Goal: Task Accomplishment & Management: Manage account settings

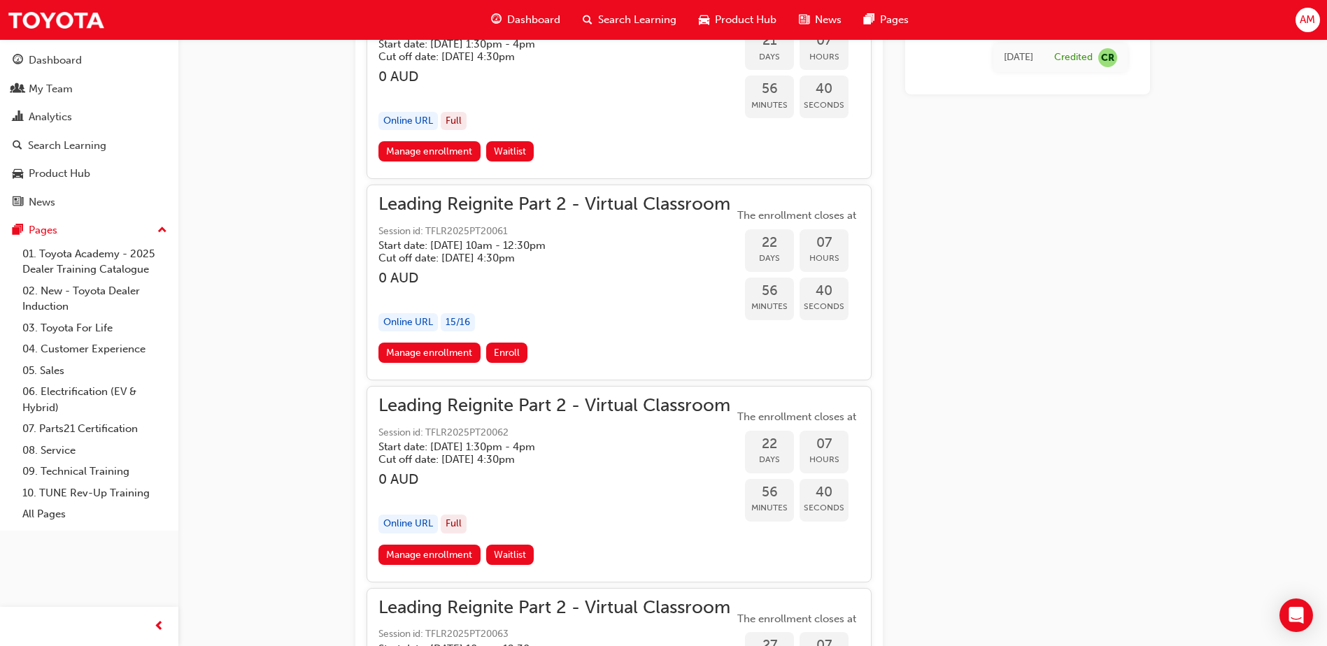
scroll to position [5372, 0]
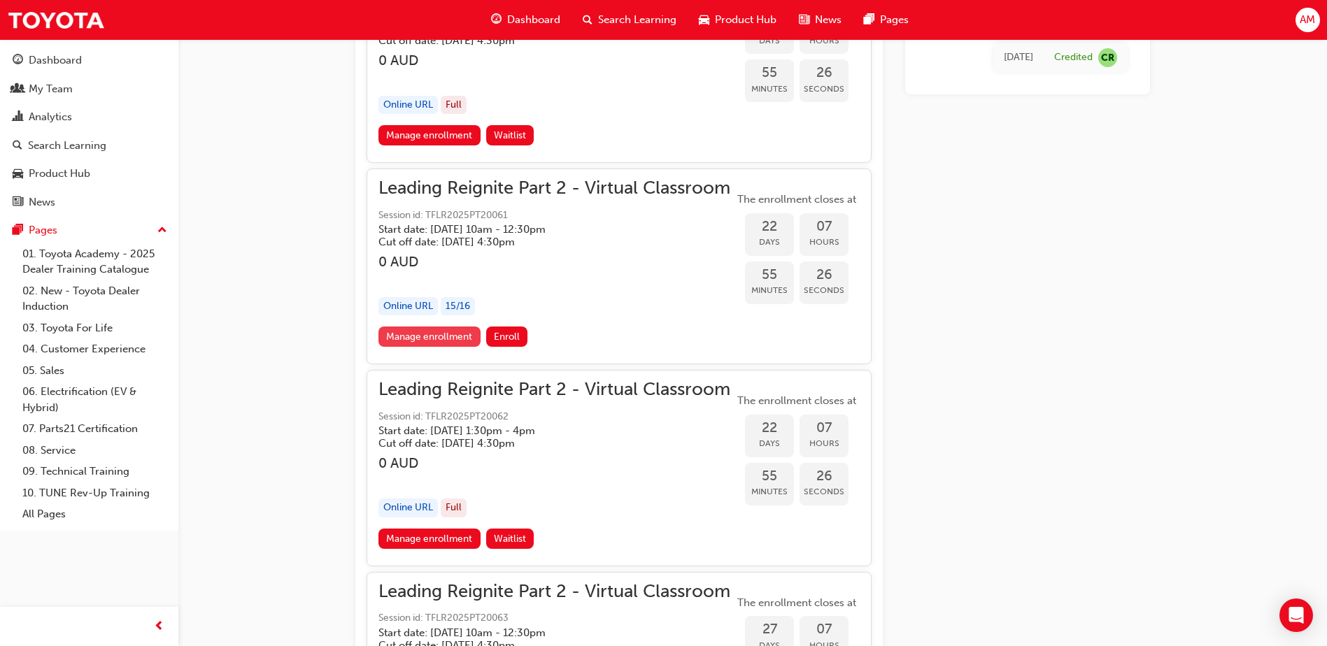
click at [427, 335] on link "Manage enrollment" at bounding box center [429, 337] width 102 height 20
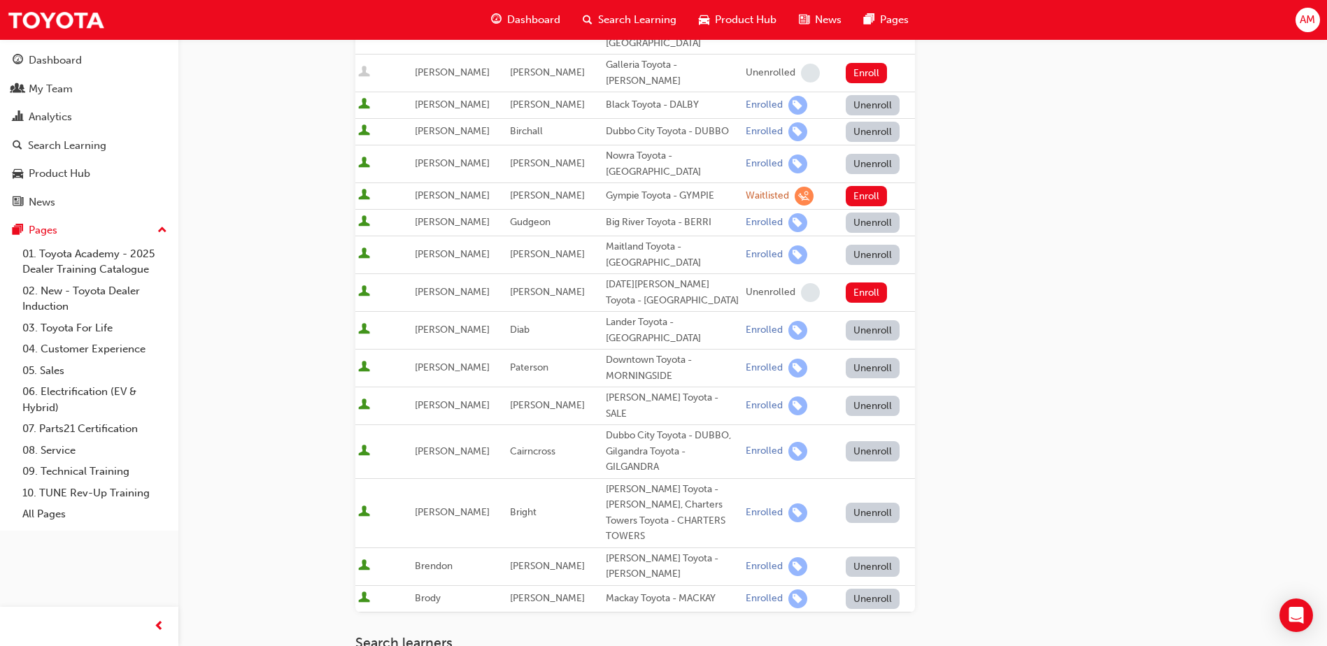
scroll to position [506, 0]
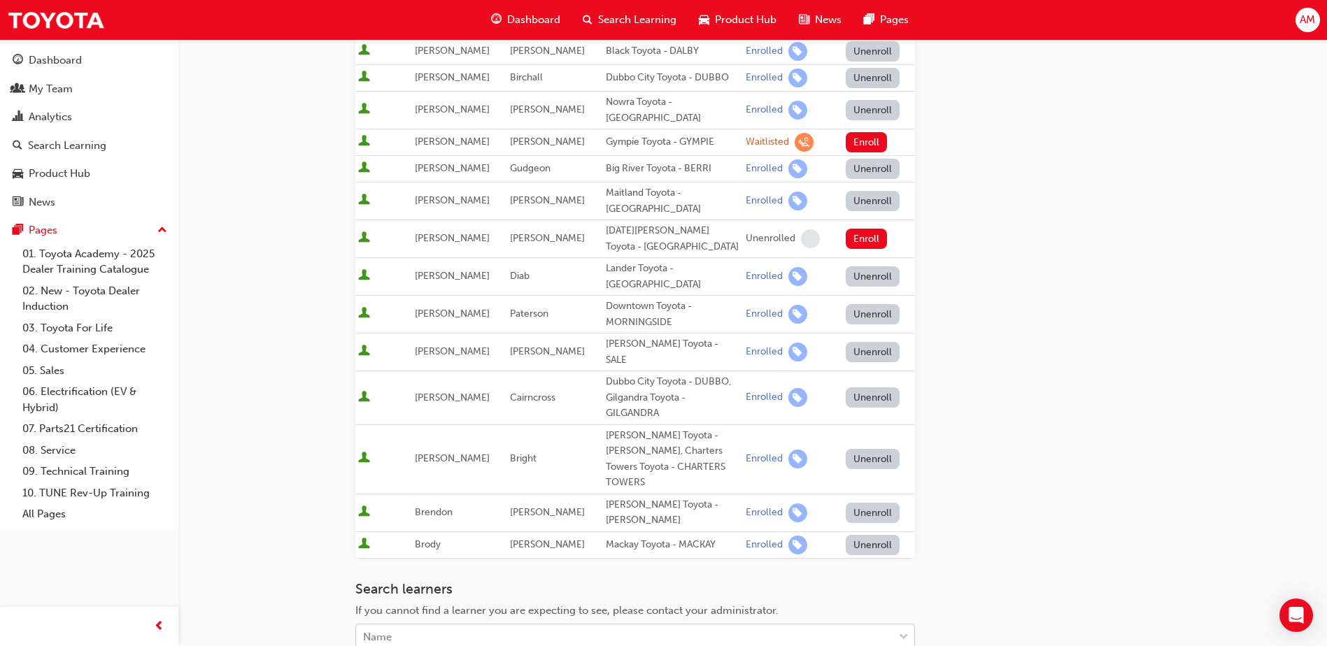
click at [471, 625] on div "Name" at bounding box center [624, 637] width 537 height 24
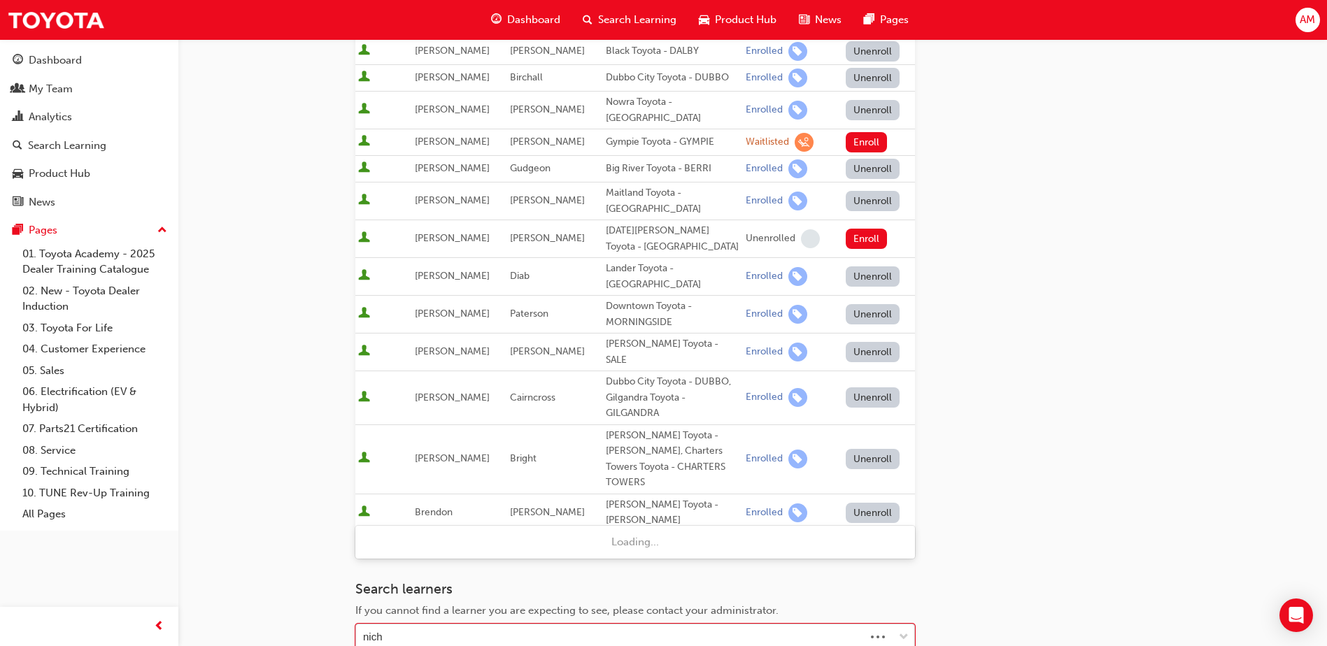
type input "nicho"
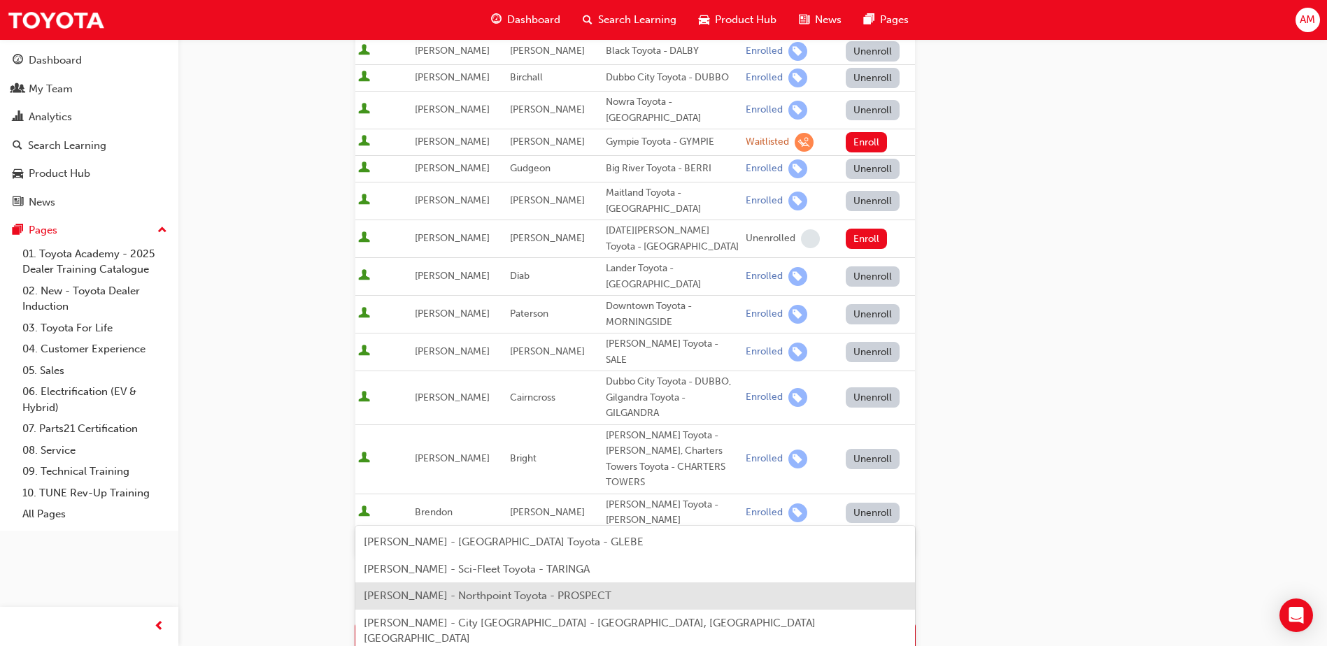
click at [418, 596] on span "[PERSON_NAME] - Northpoint Toyota - PROSPECT" at bounding box center [488, 596] width 248 height 13
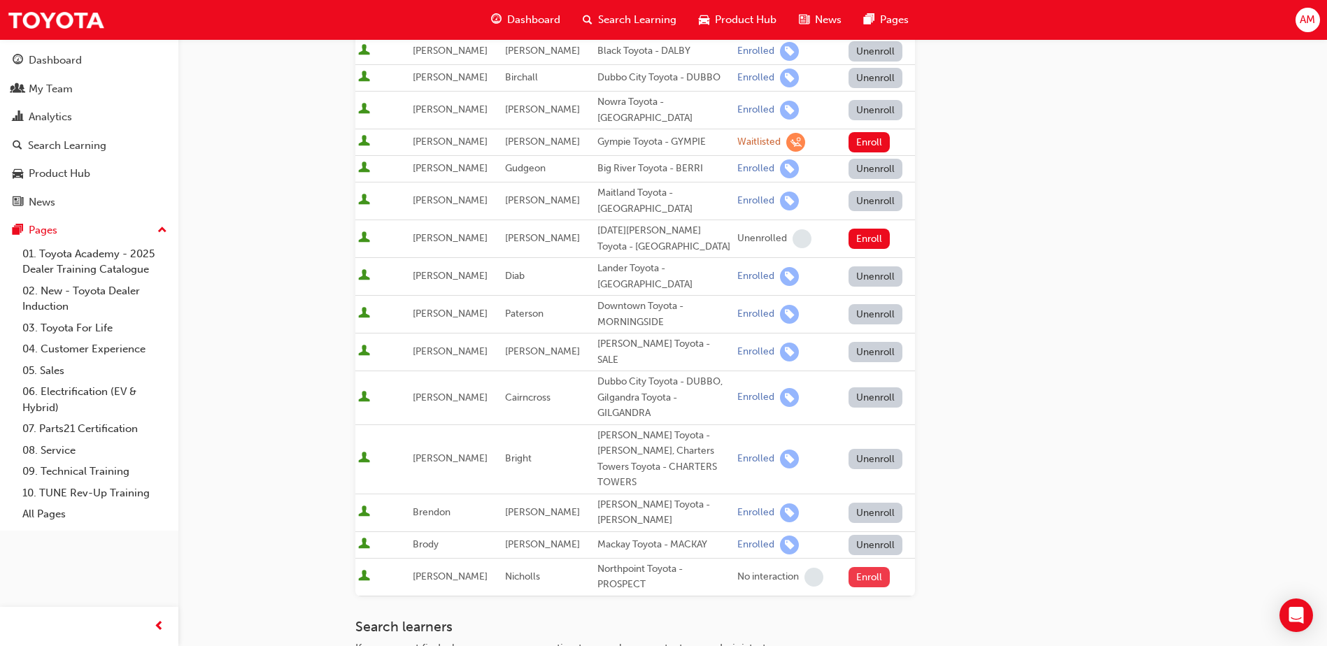
click at [864, 567] on button "Enroll" at bounding box center [869, 577] width 42 height 20
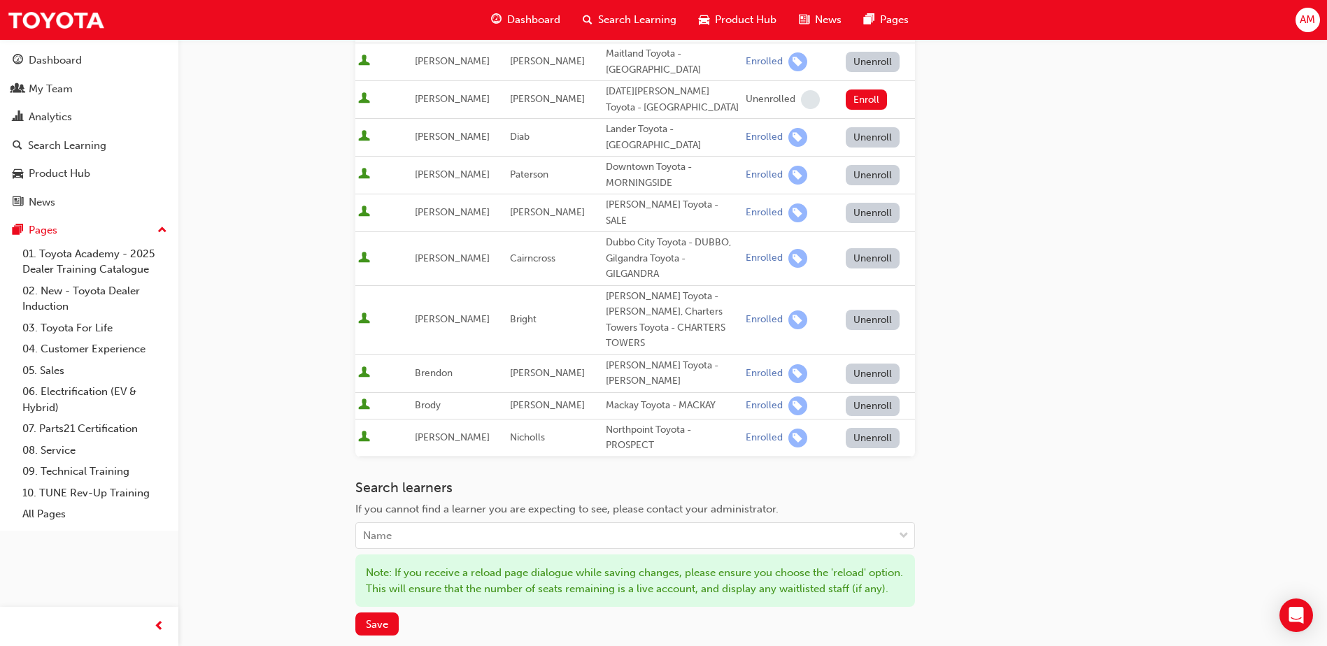
scroll to position [655, 0]
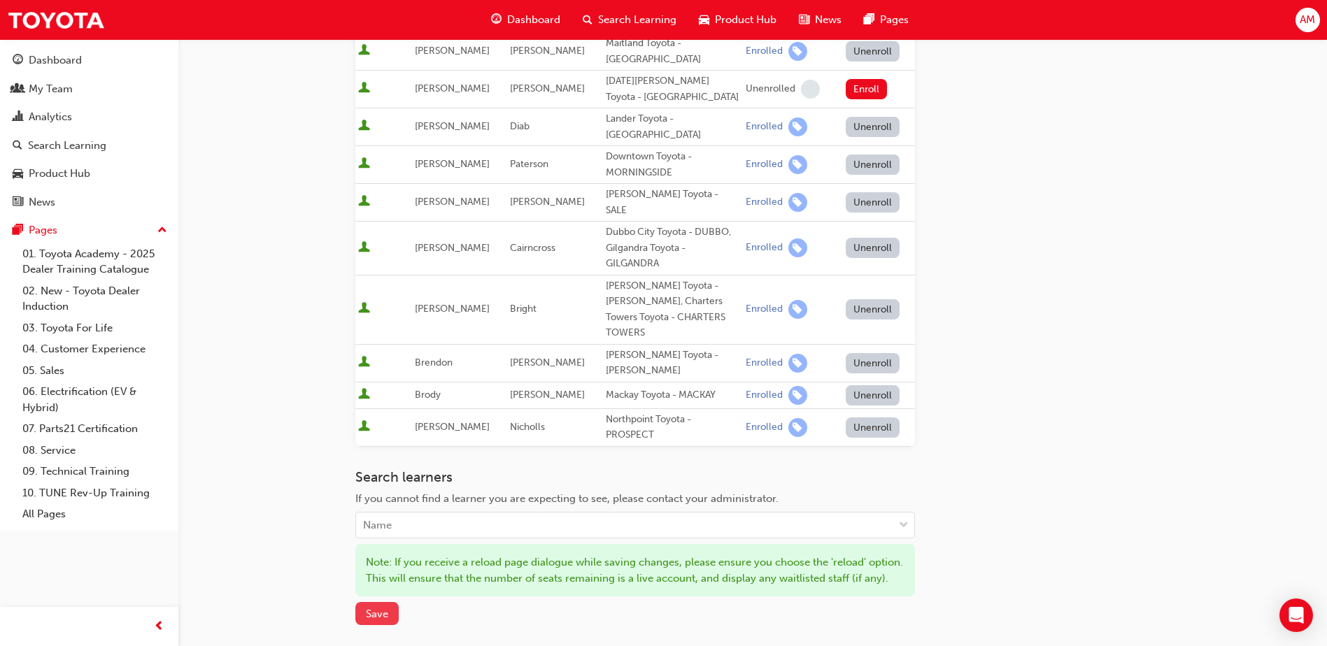
click at [378, 608] on span "Save" at bounding box center [377, 614] width 22 height 13
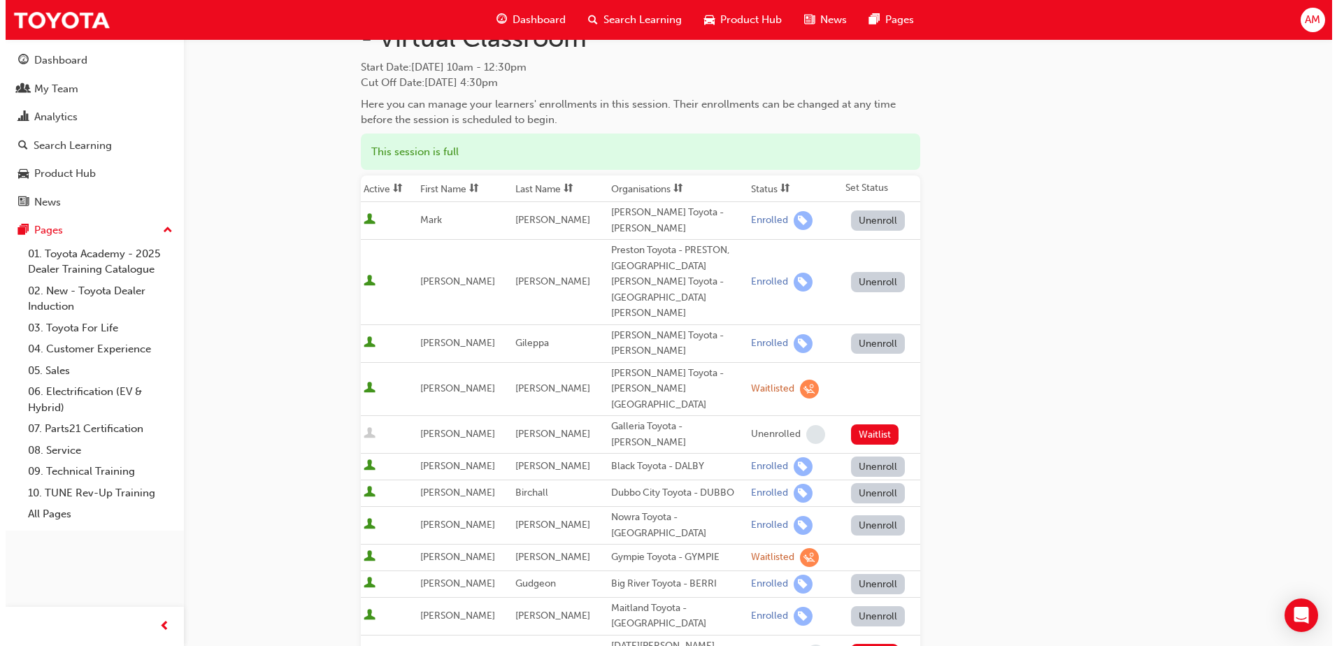
scroll to position [0, 0]
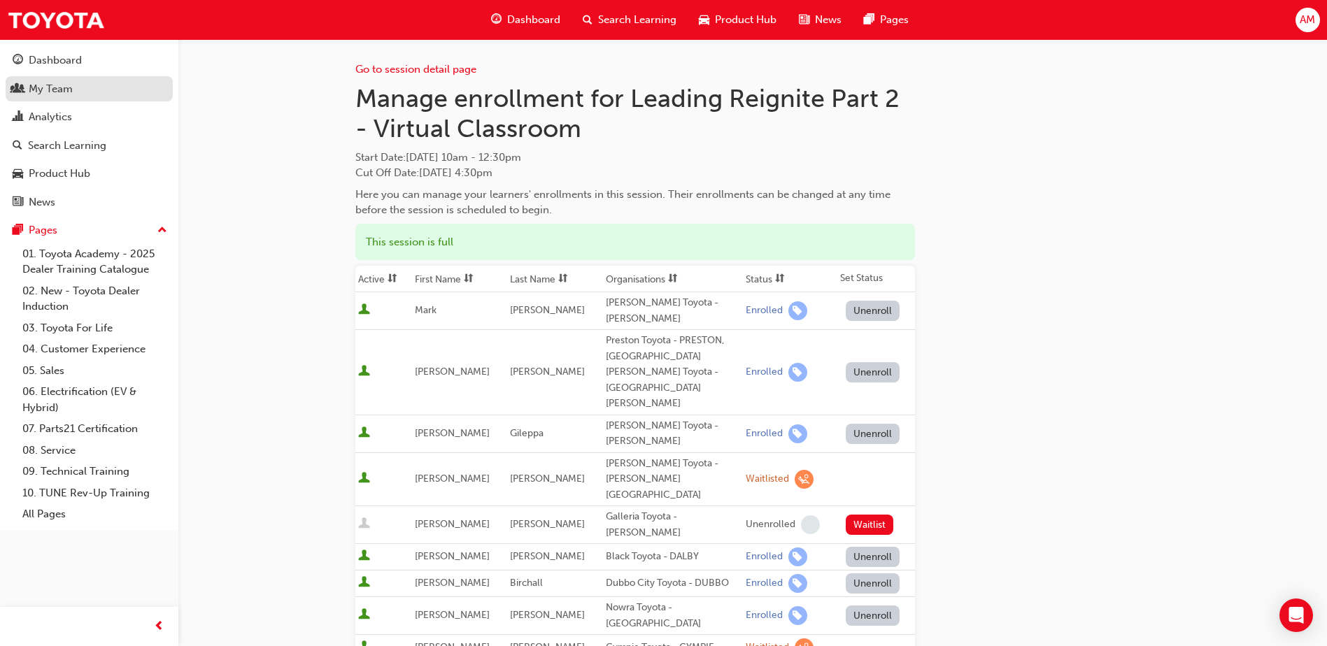
click at [85, 89] on div "My Team" at bounding box center [89, 88] width 153 height 17
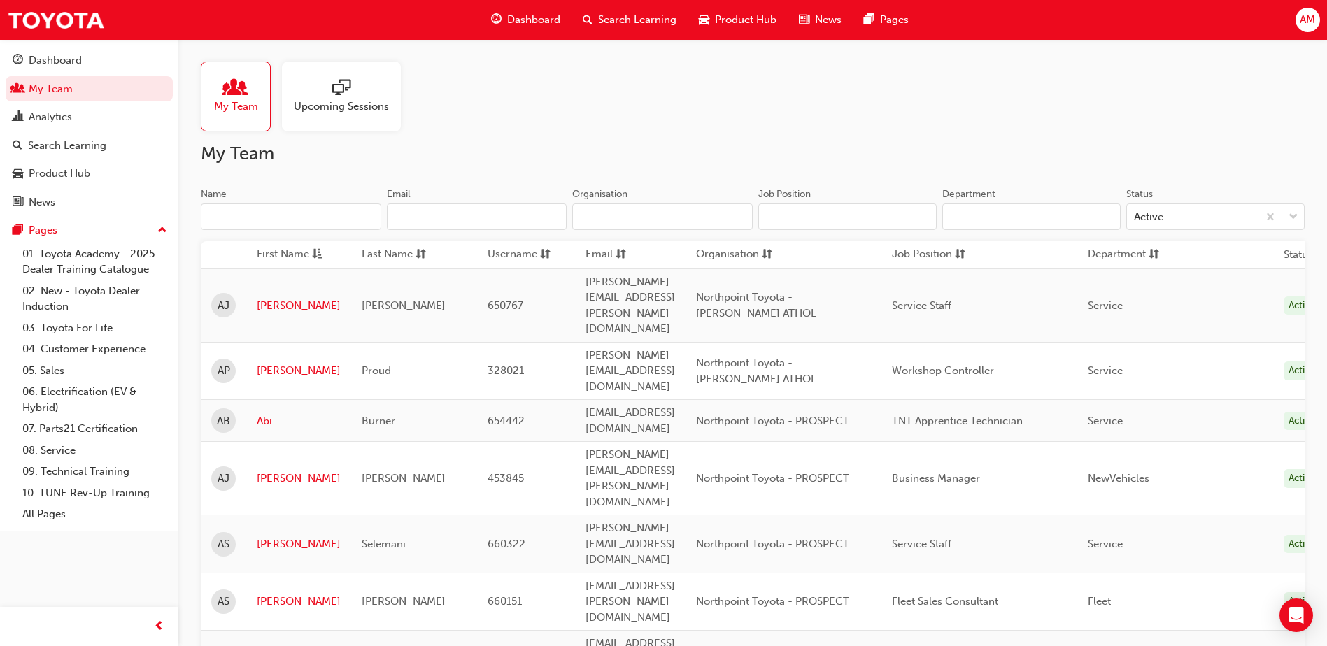
click at [252, 227] on input "Name" at bounding box center [291, 217] width 180 height 27
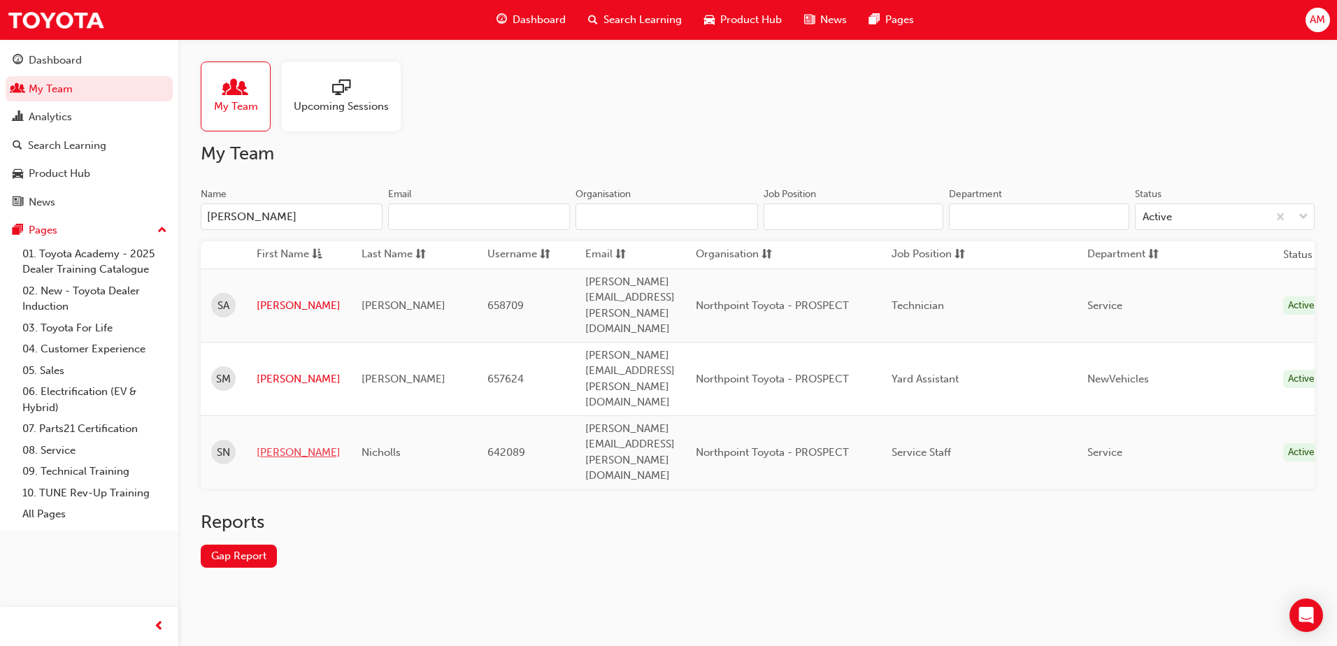
type input "[PERSON_NAME]"
click at [269, 445] on link "[PERSON_NAME]" at bounding box center [299, 453] width 84 height 16
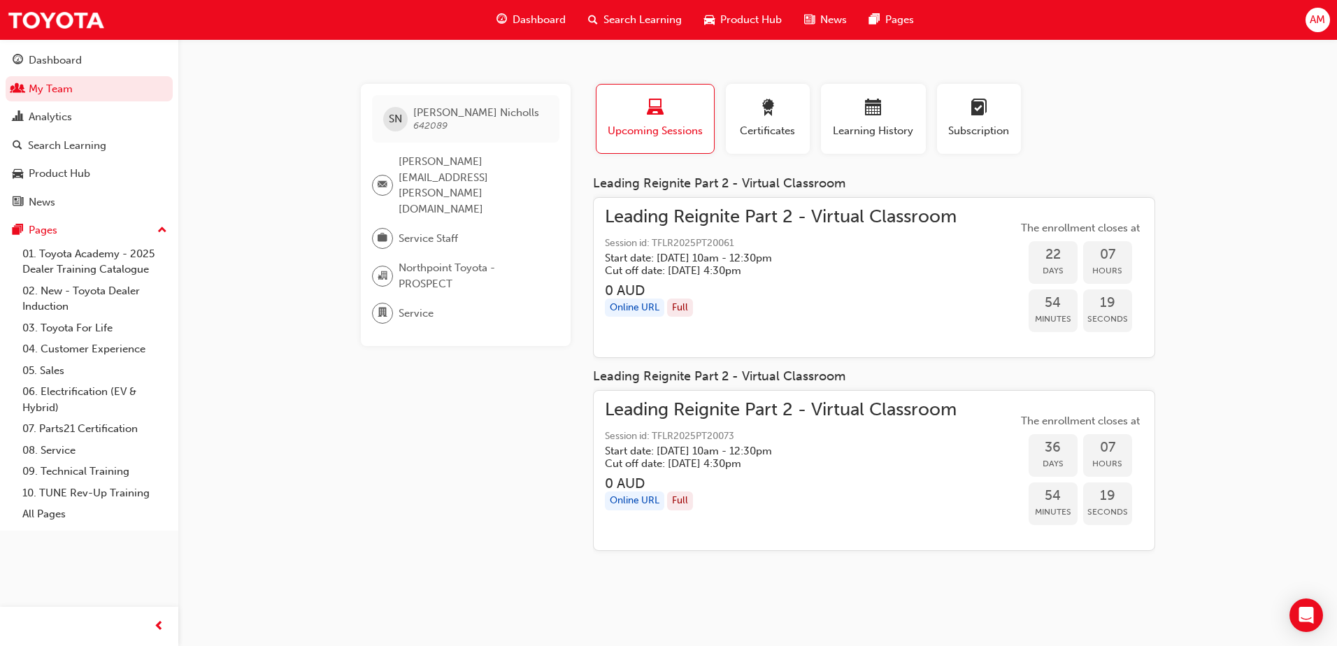
click at [783, 485] on h3 "0 AUD" at bounding box center [781, 484] width 352 height 16
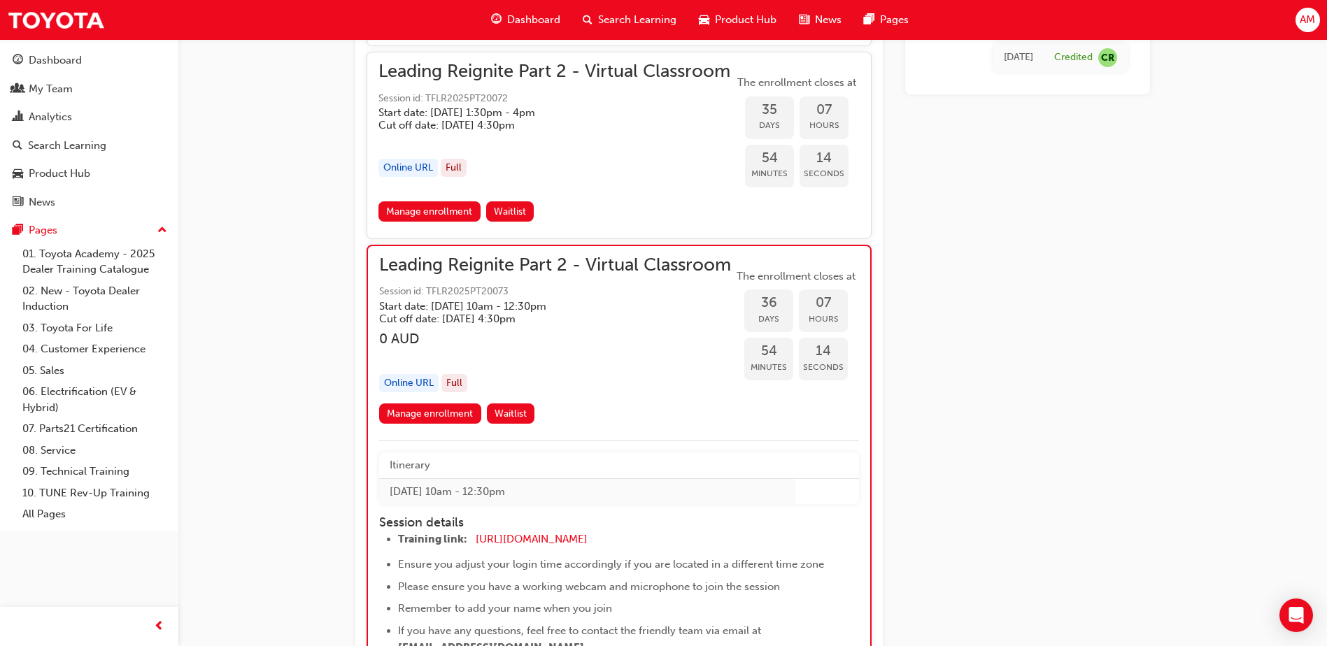
scroll to position [7853, 0]
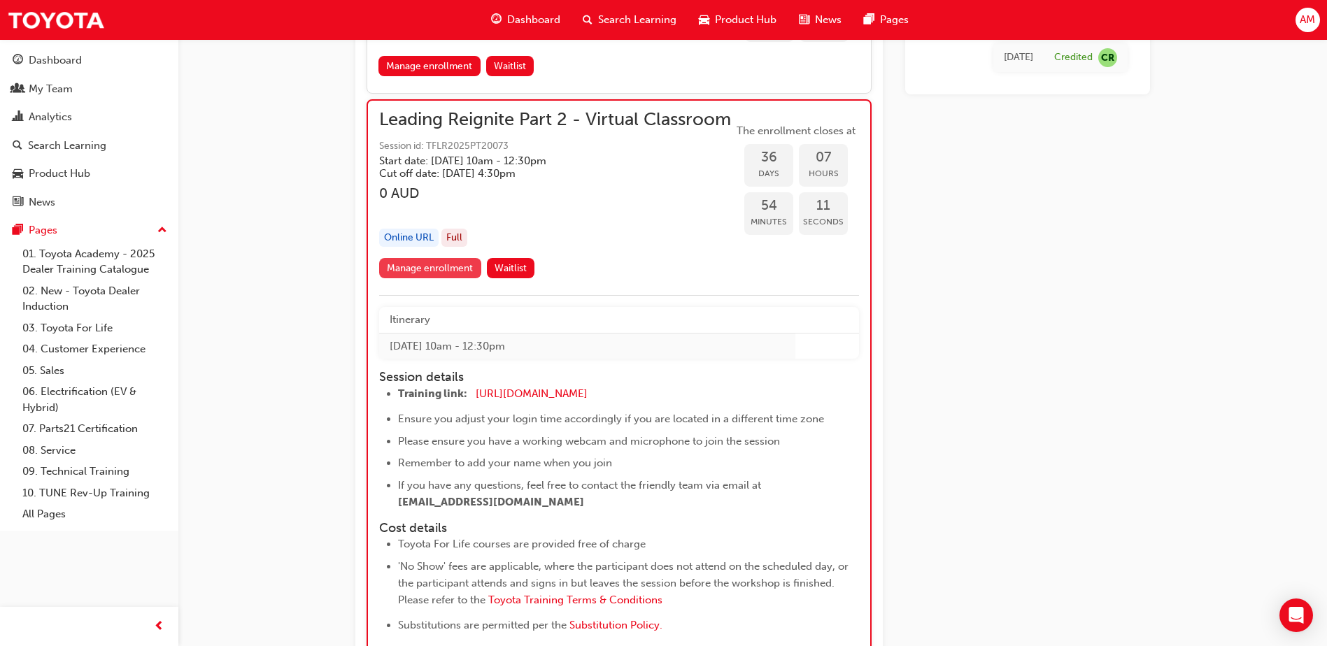
click at [431, 278] on link "Manage enrollment" at bounding box center [430, 268] width 102 height 20
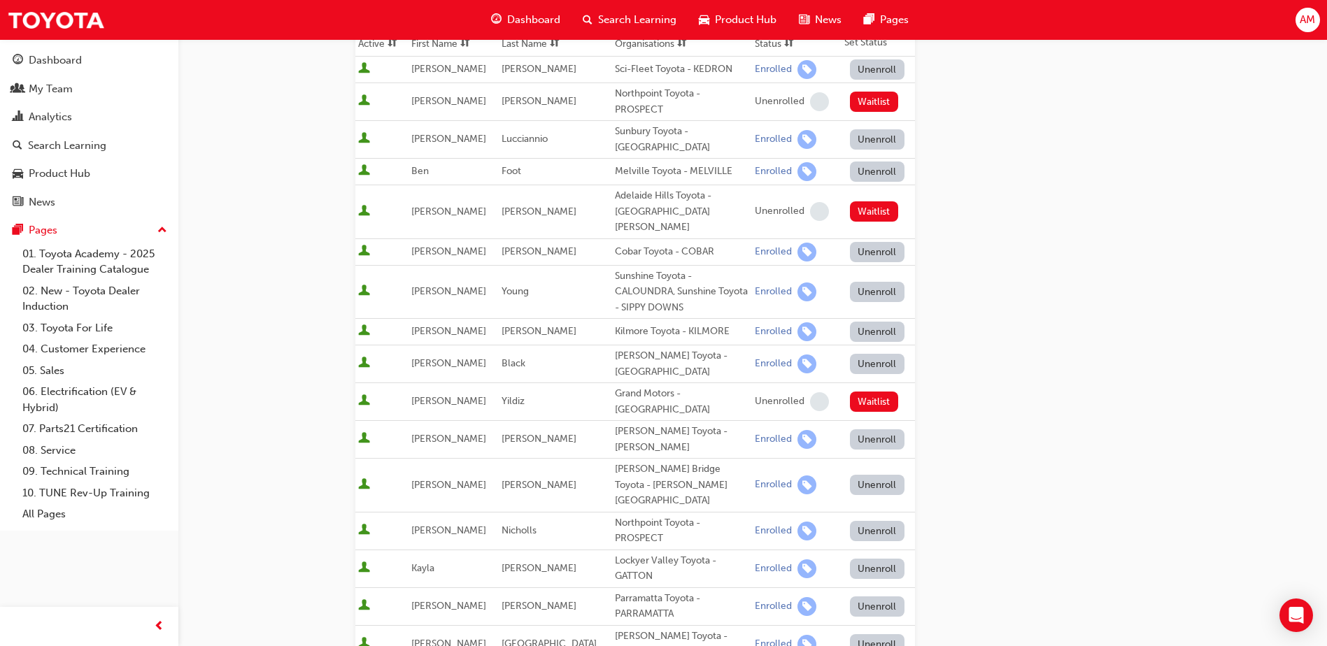
scroll to position [241, 0]
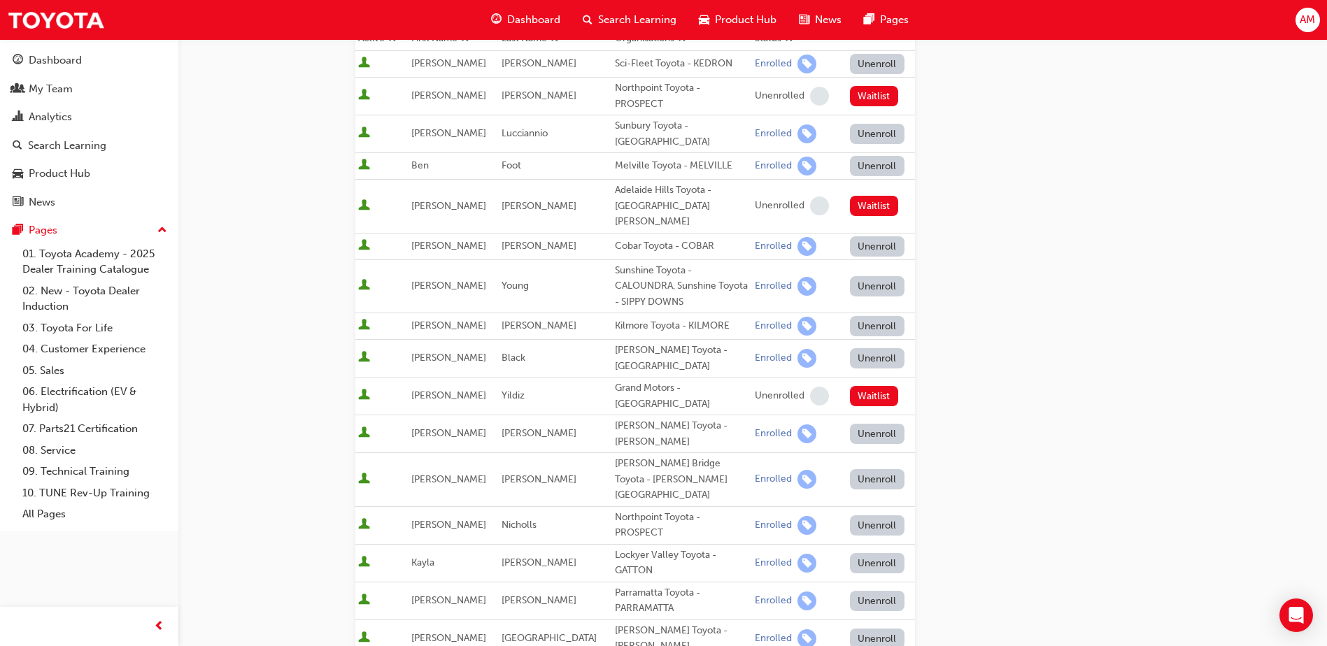
click at [851, 515] on button "Unenroll" at bounding box center [877, 525] width 55 height 20
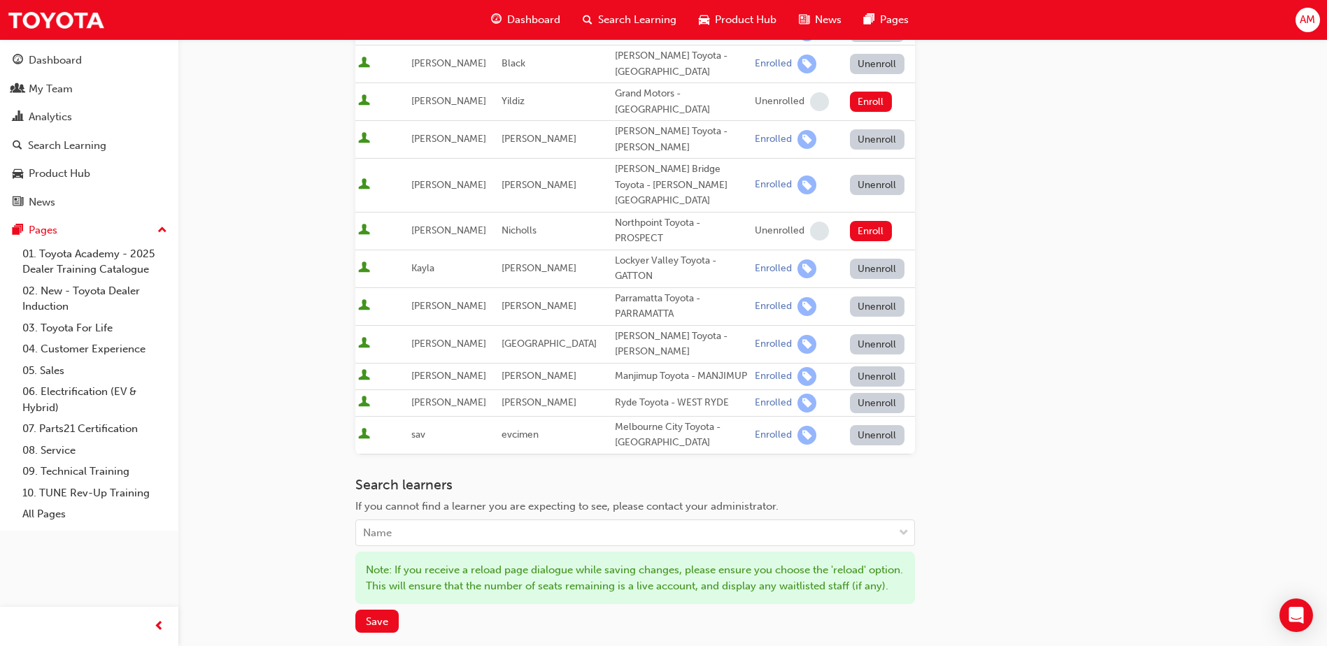
scroll to position [550, 0]
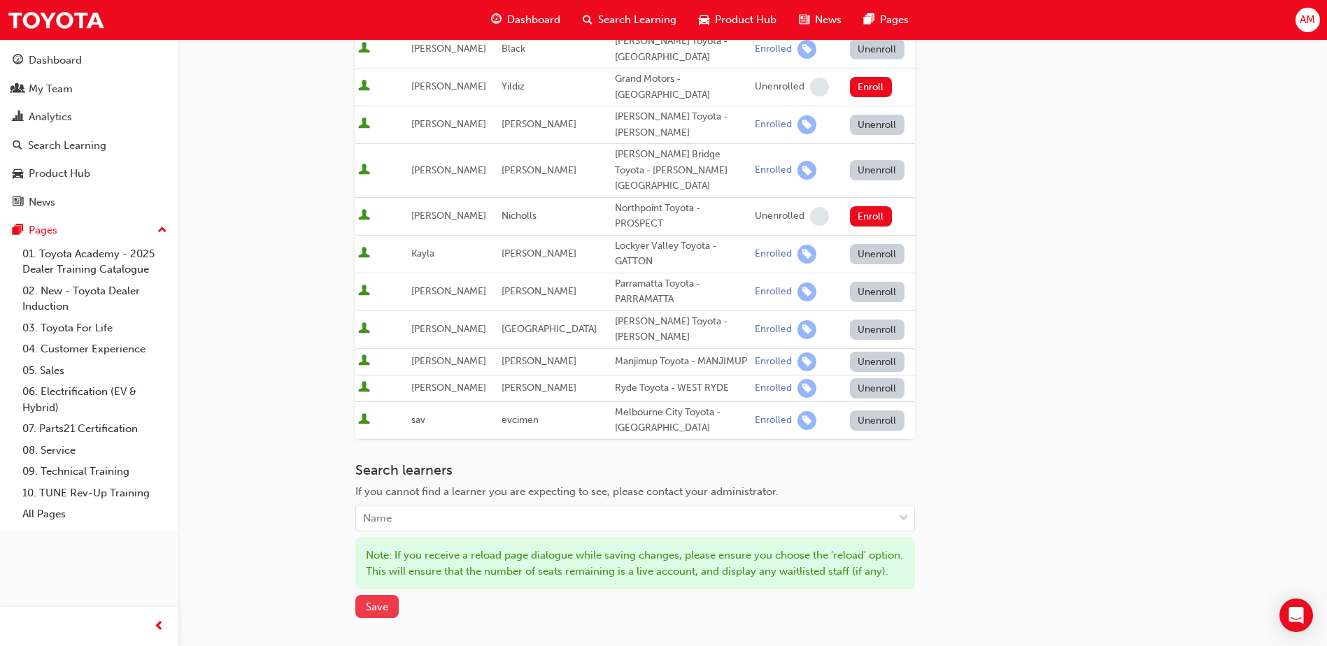
click at [362, 595] on button "Save" at bounding box center [376, 606] width 43 height 23
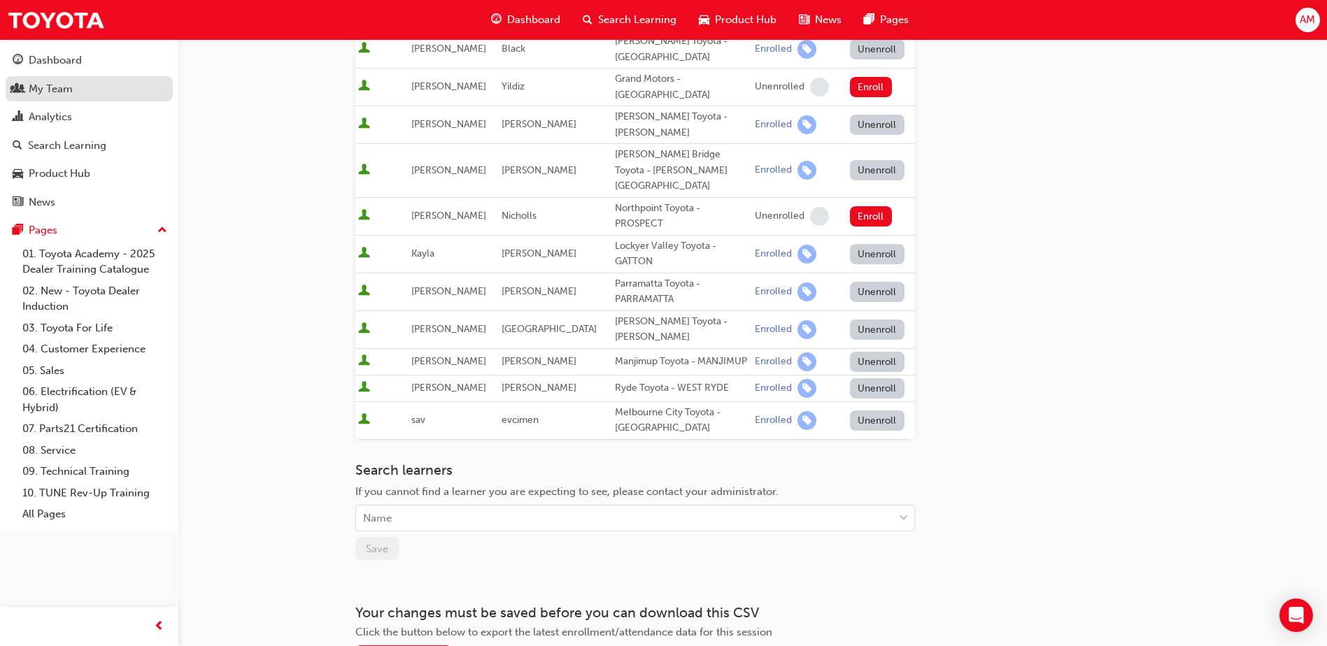
click at [43, 83] on div "My Team" at bounding box center [51, 89] width 44 height 16
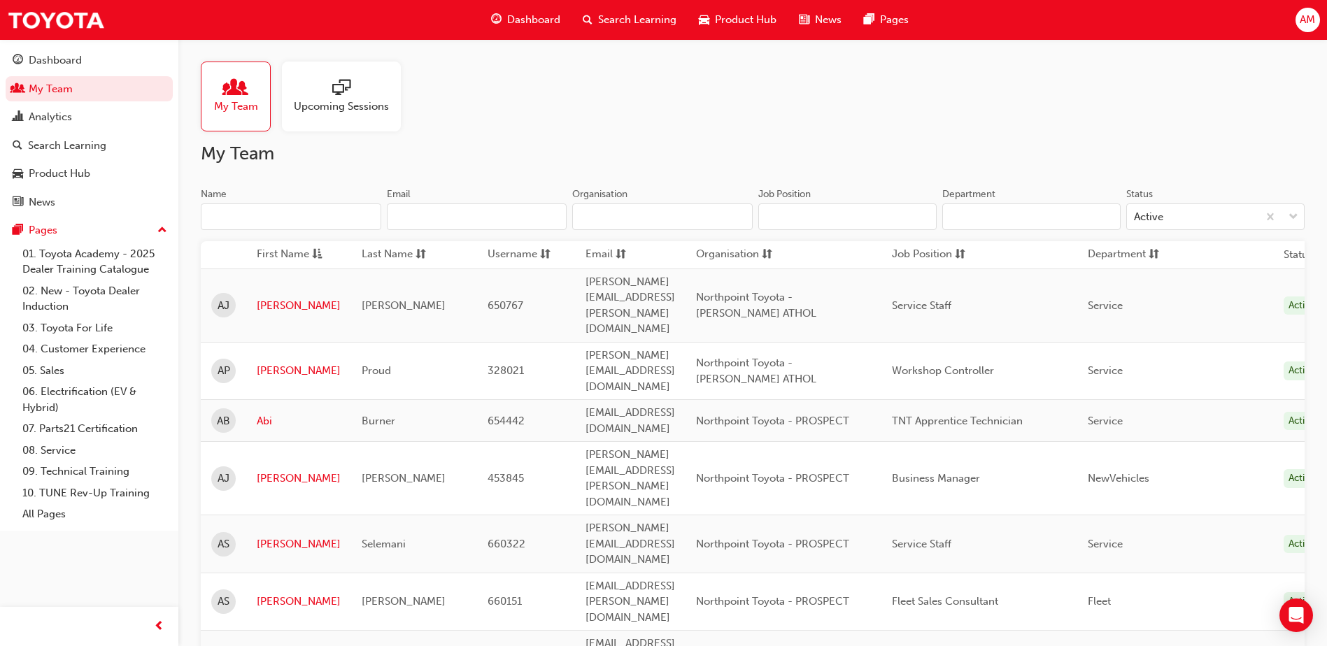
click at [236, 209] on input "Name" at bounding box center [291, 217] width 180 height 27
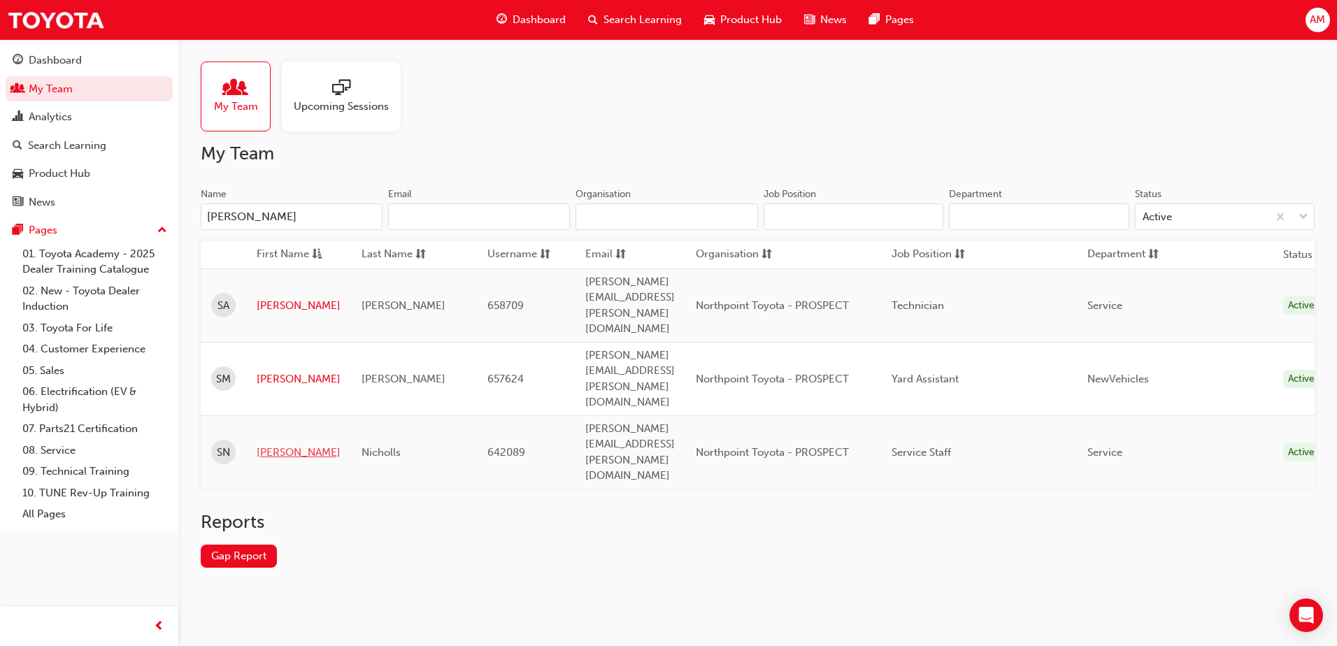
type input "[PERSON_NAME]"
click at [277, 445] on link "[PERSON_NAME]" at bounding box center [299, 453] width 84 height 16
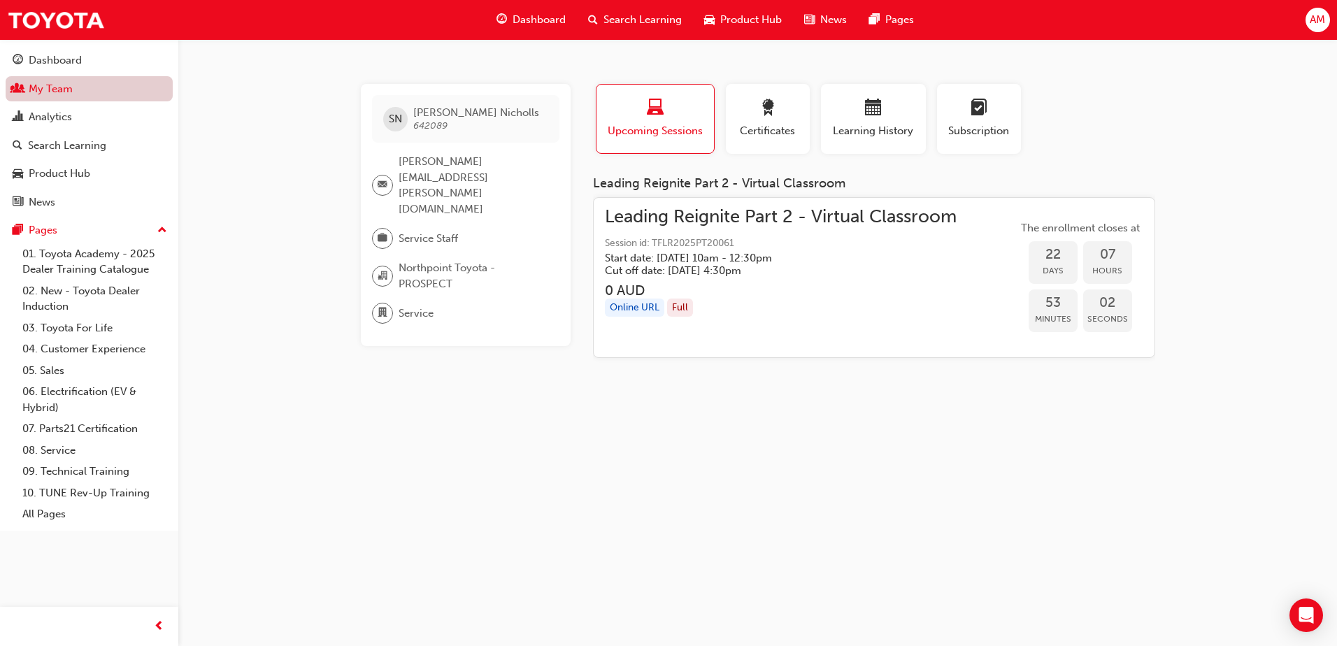
click at [64, 90] on link "My Team" at bounding box center [89, 89] width 167 height 26
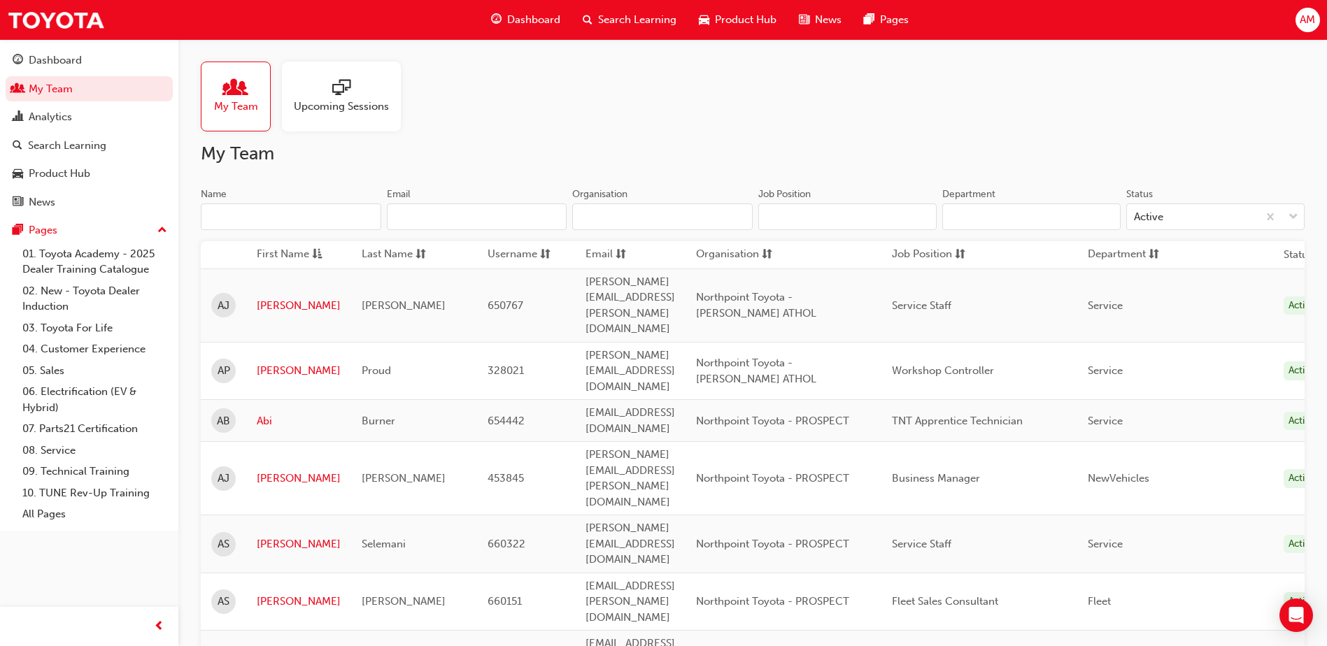
click at [236, 217] on input "Name" at bounding box center [291, 217] width 180 height 27
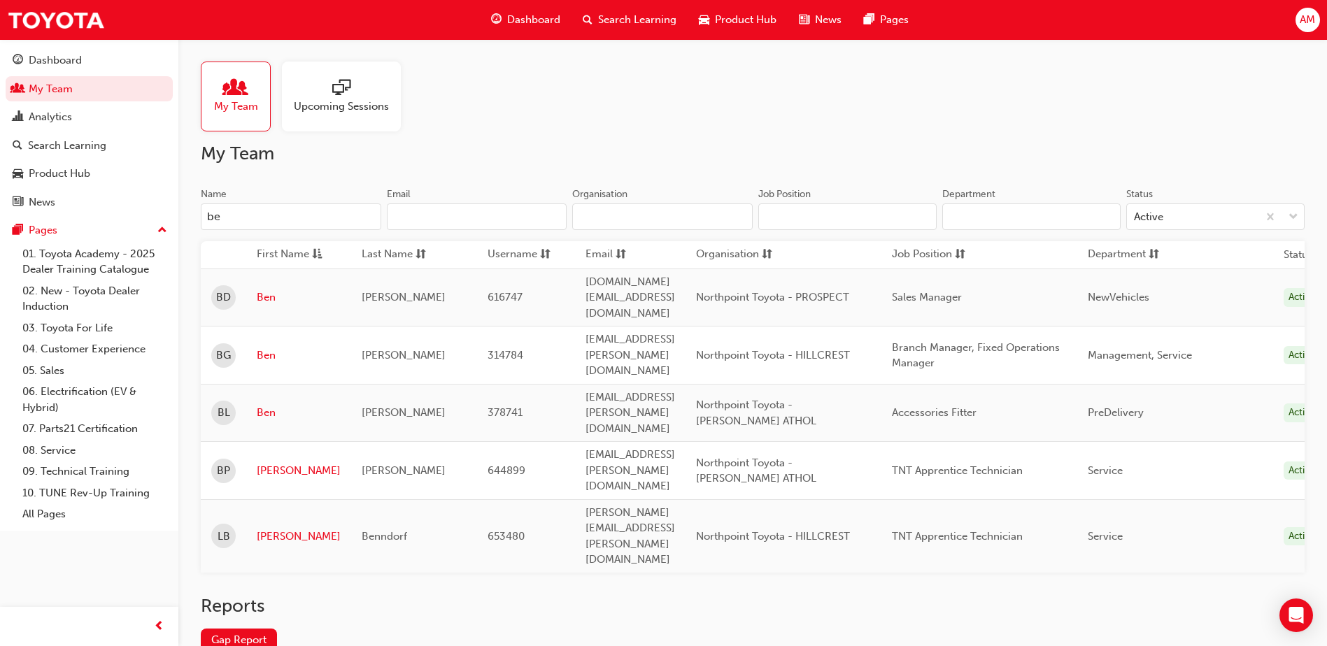
type input "b"
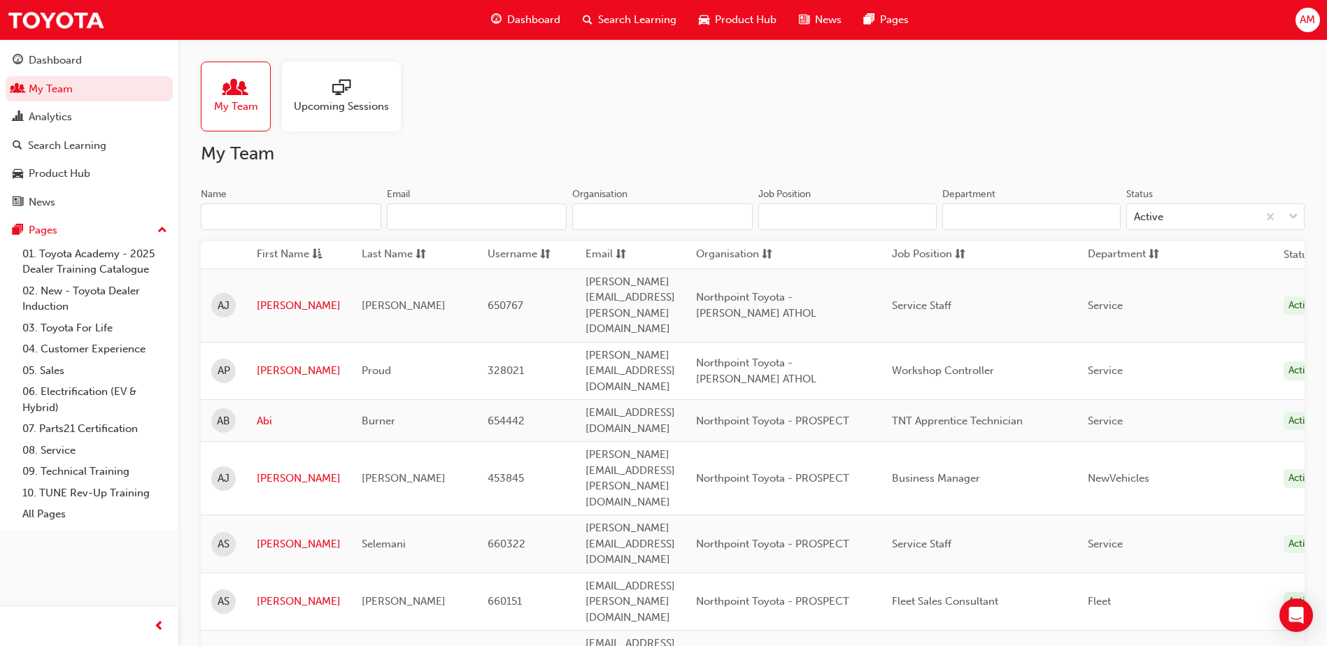
click at [311, 211] on input "Name" at bounding box center [291, 217] width 180 height 27
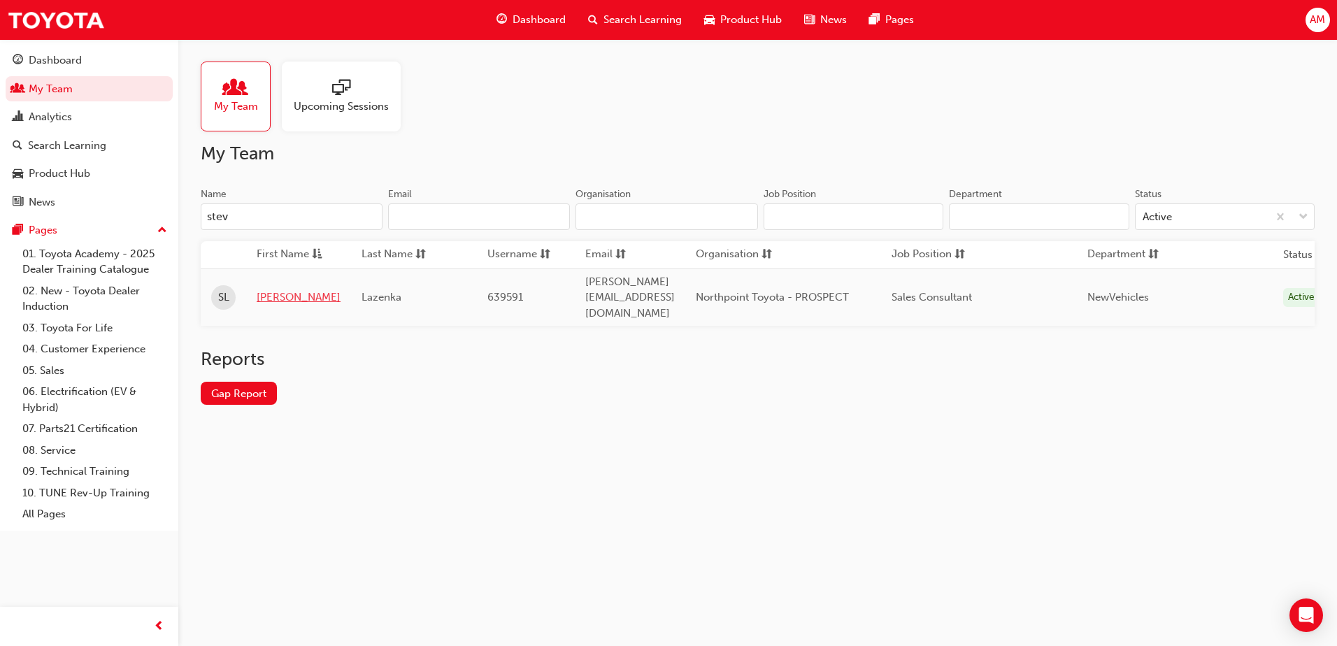
type input "stev"
click at [278, 290] on link "[PERSON_NAME]" at bounding box center [299, 298] width 84 height 16
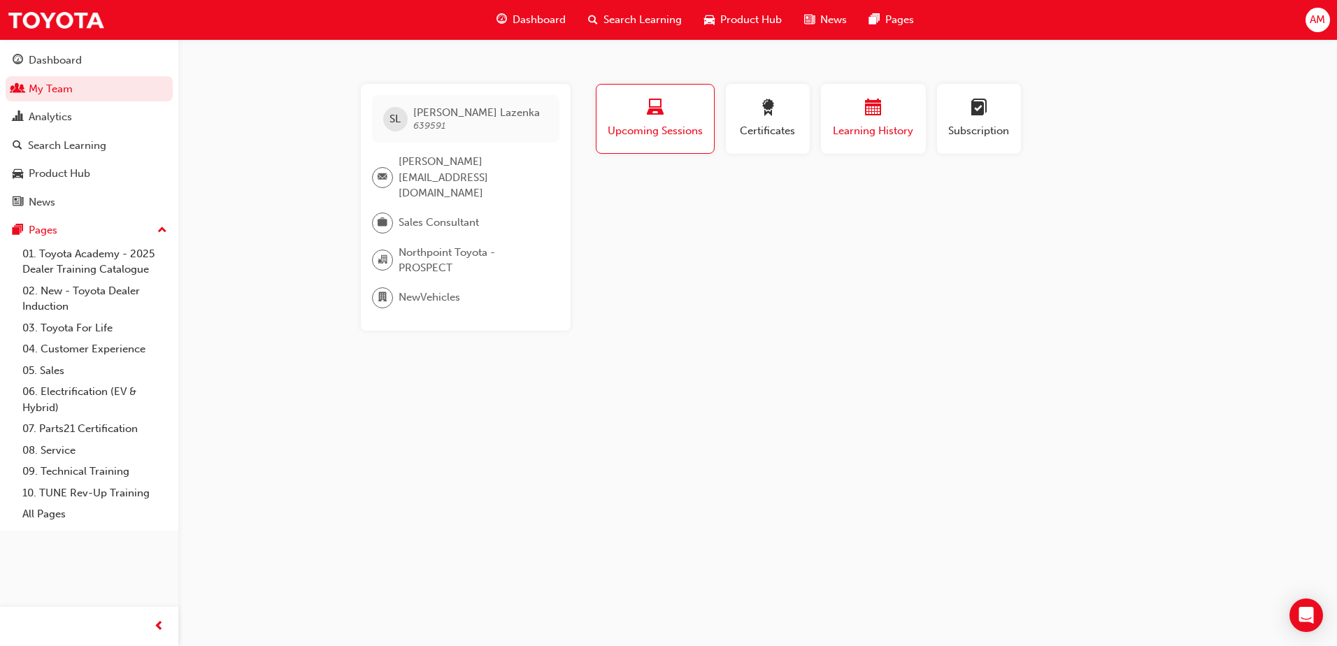
click at [878, 128] on span "Learning History" at bounding box center [874, 131] width 84 height 16
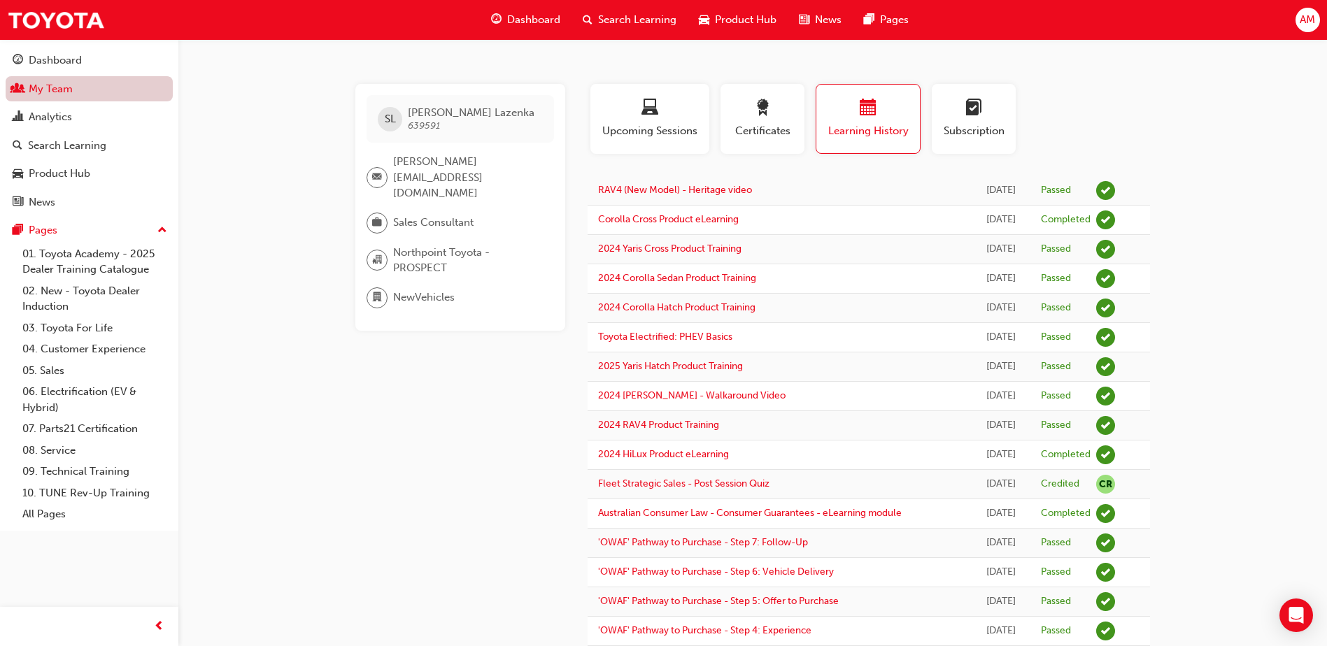
click at [57, 90] on link "My Team" at bounding box center [89, 89] width 167 height 26
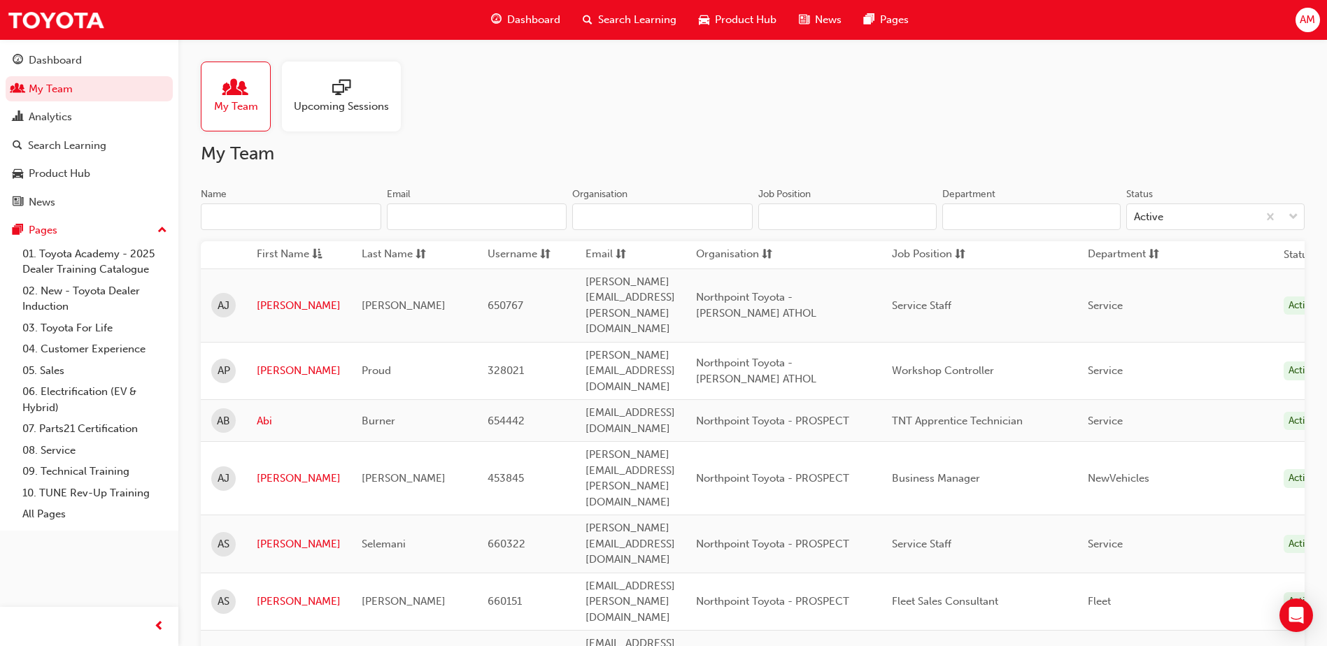
click at [268, 216] on input "Name" at bounding box center [291, 217] width 180 height 27
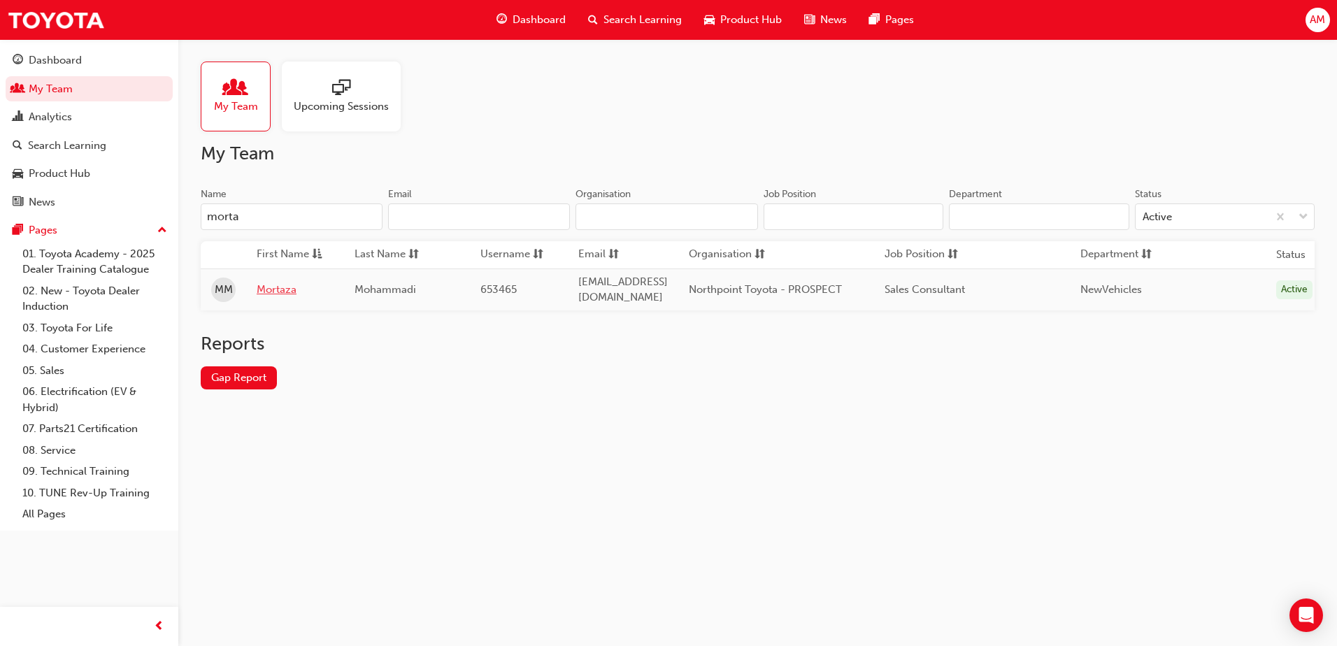
type input "morta"
click at [276, 285] on link "Mortaza" at bounding box center [295, 290] width 77 height 16
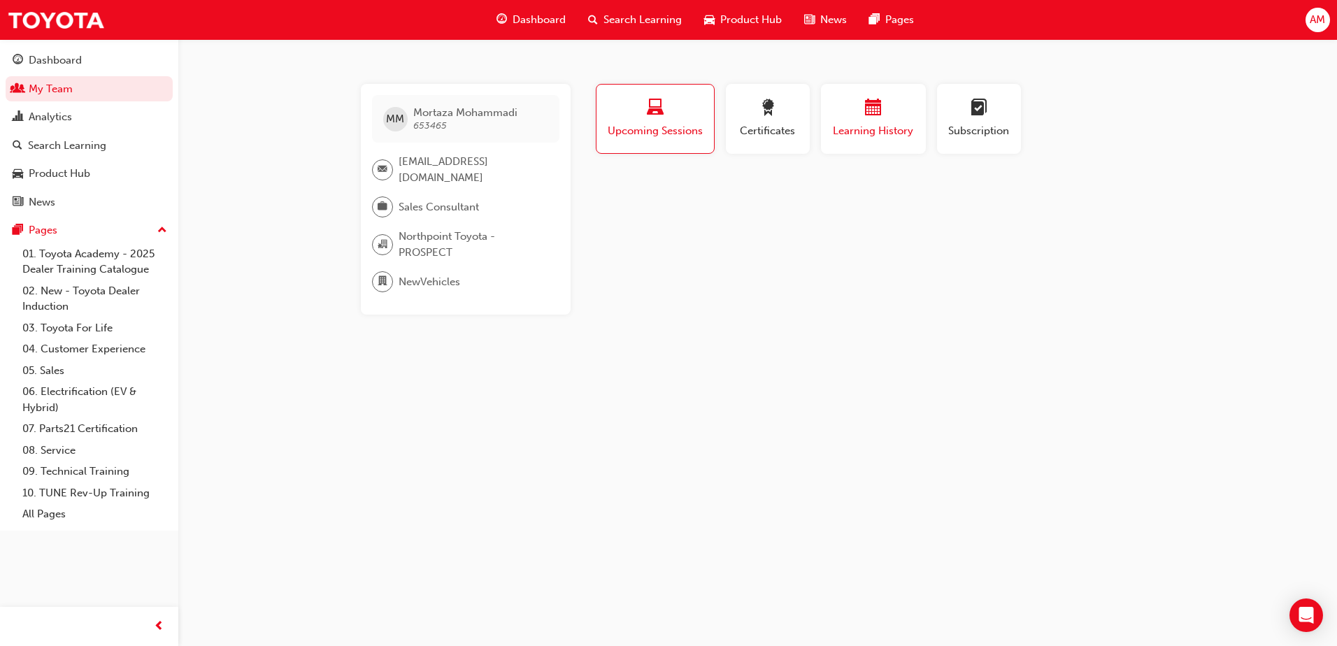
click at [878, 131] on span "Learning History" at bounding box center [874, 131] width 84 height 16
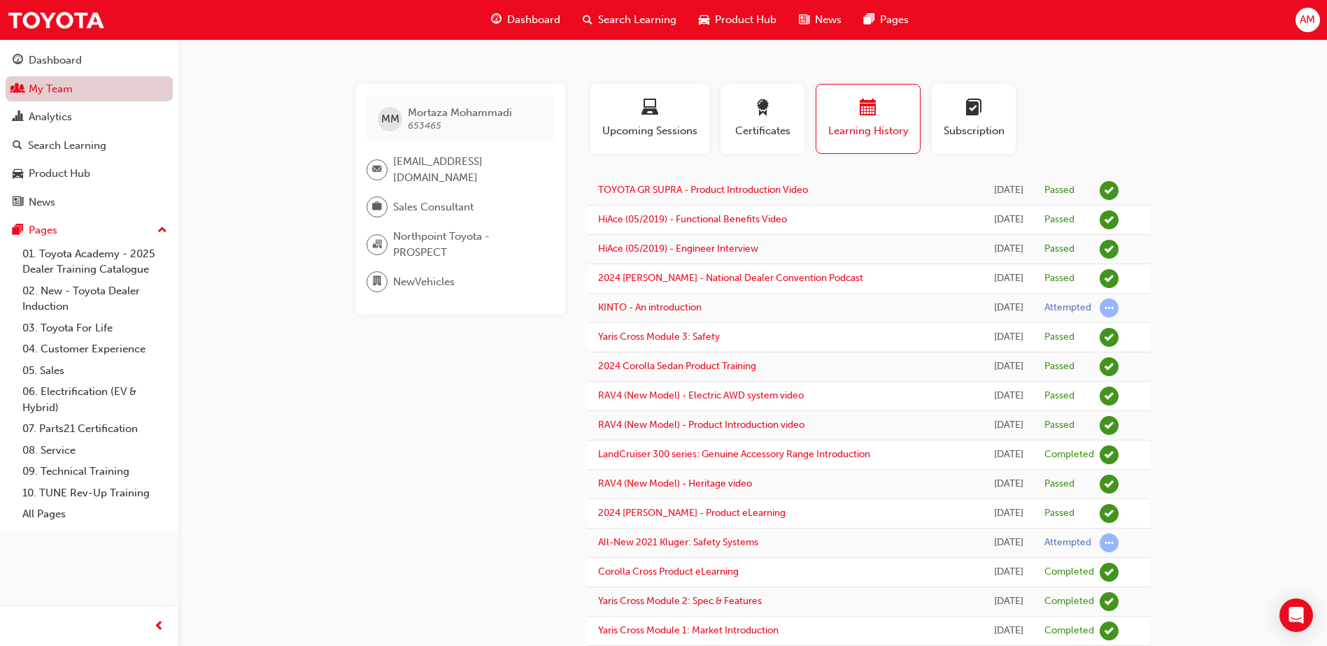
click at [79, 90] on link "My Team" at bounding box center [89, 89] width 167 height 26
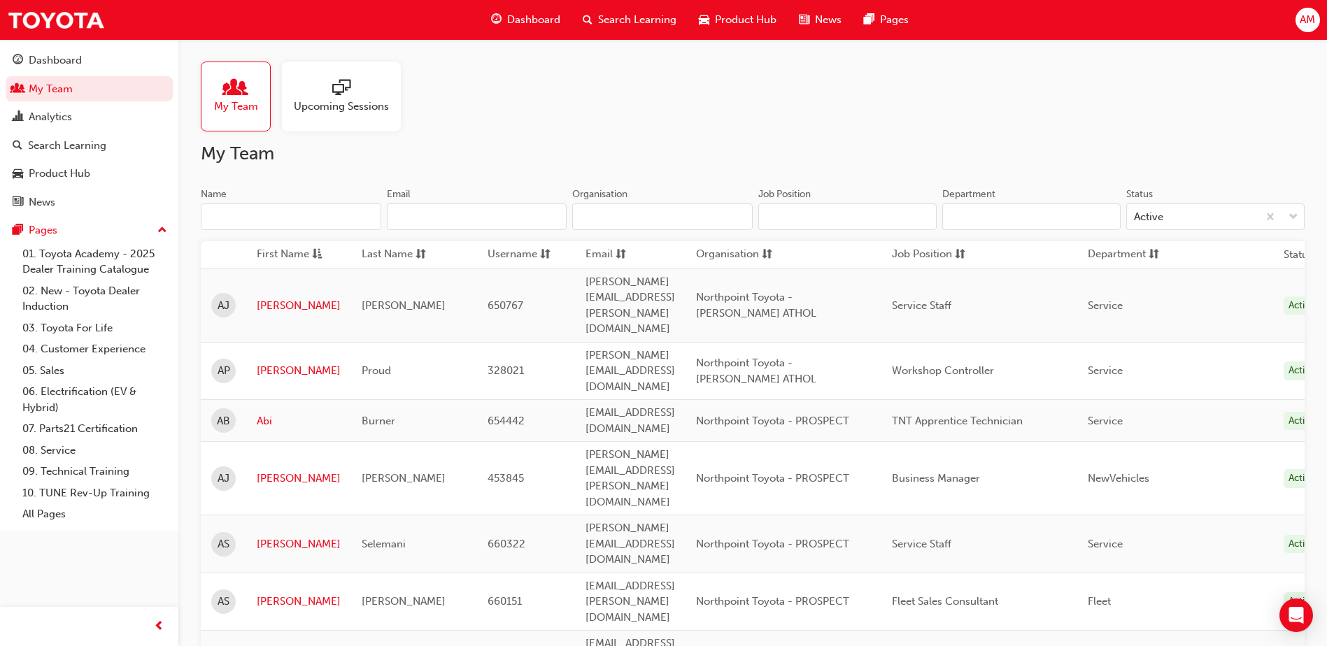
click at [284, 211] on input "Name" at bounding box center [291, 217] width 180 height 27
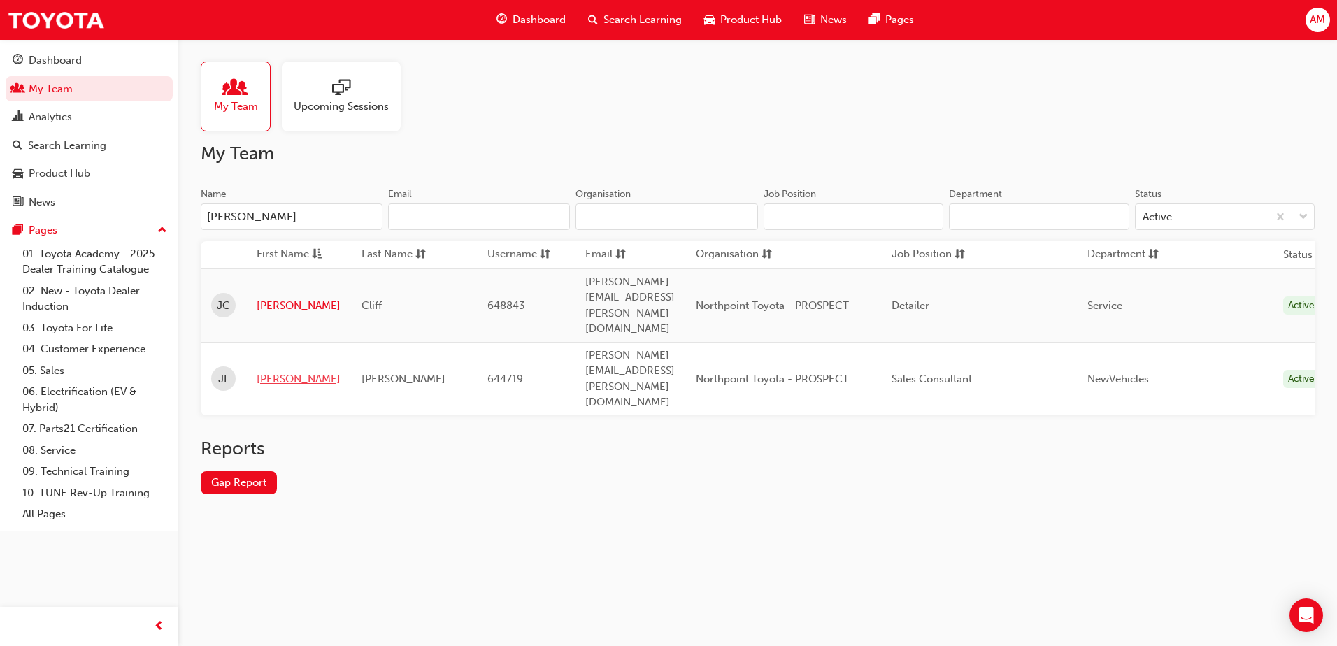
type input "[PERSON_NAME]"
click at [278, 371] on link "[PERSON_NAME]" at bounding box center [299, 379] width 84 height 16
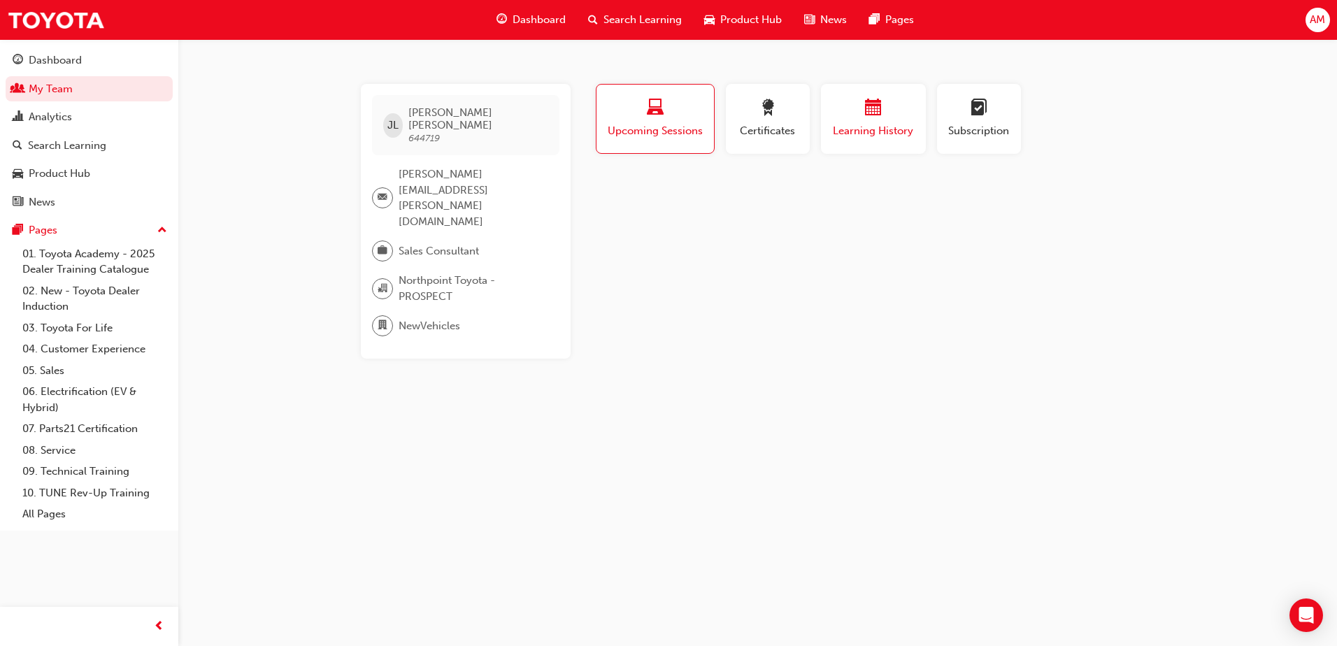
click at [879, 120] on div "Learning History" at bounding box center [874, 119] width 84 height 40
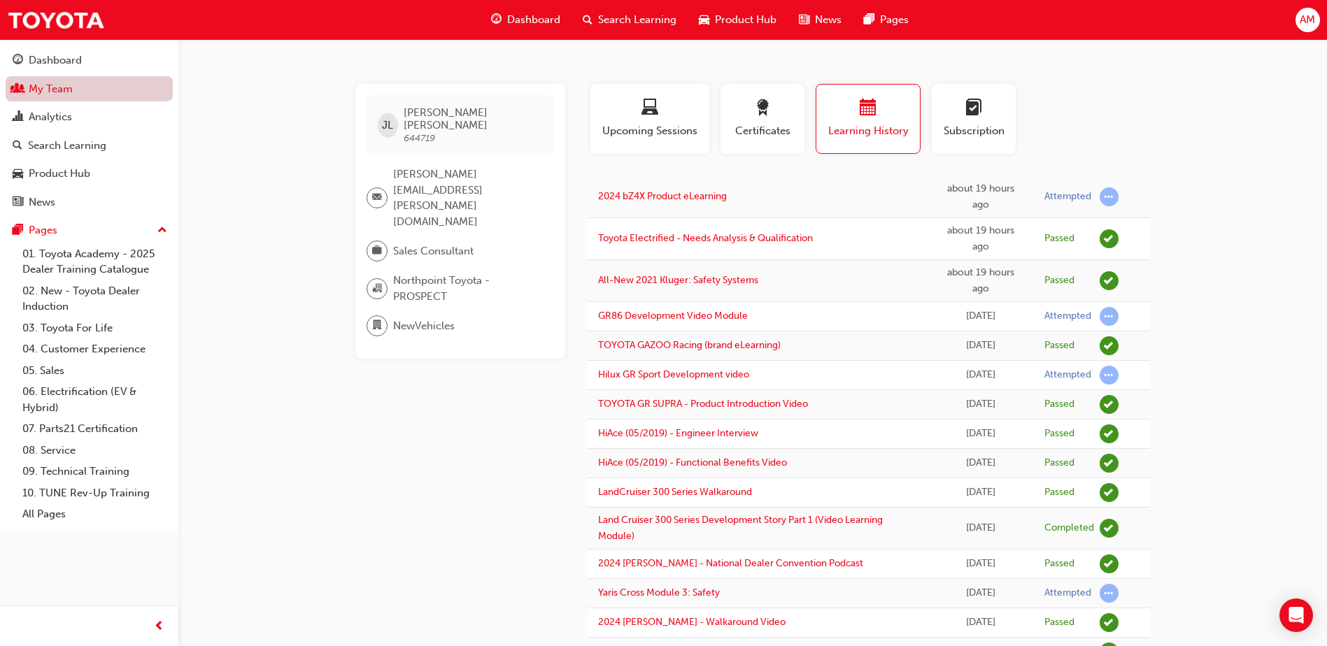
click at [61, 90] on link "My Team" at bounding box center [89, 89] width 167 height 26
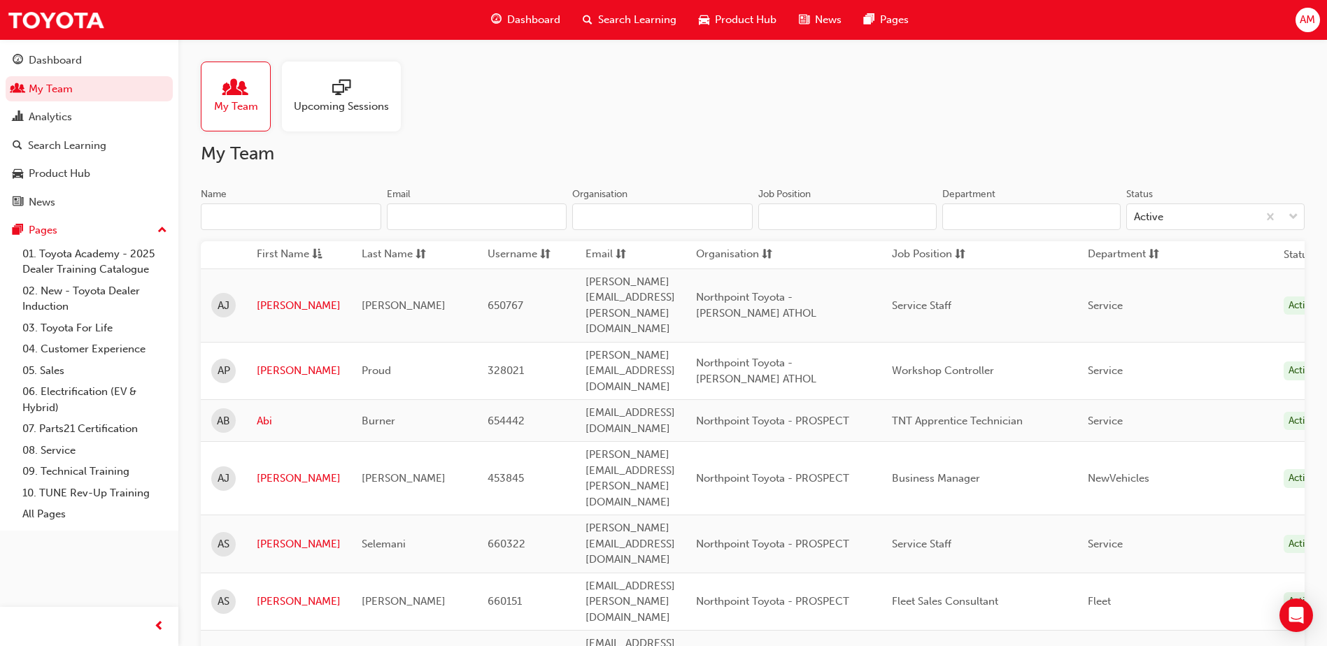
click at [284, 215] on input "Name" at bounding box center [291, 217] width 180 height 27
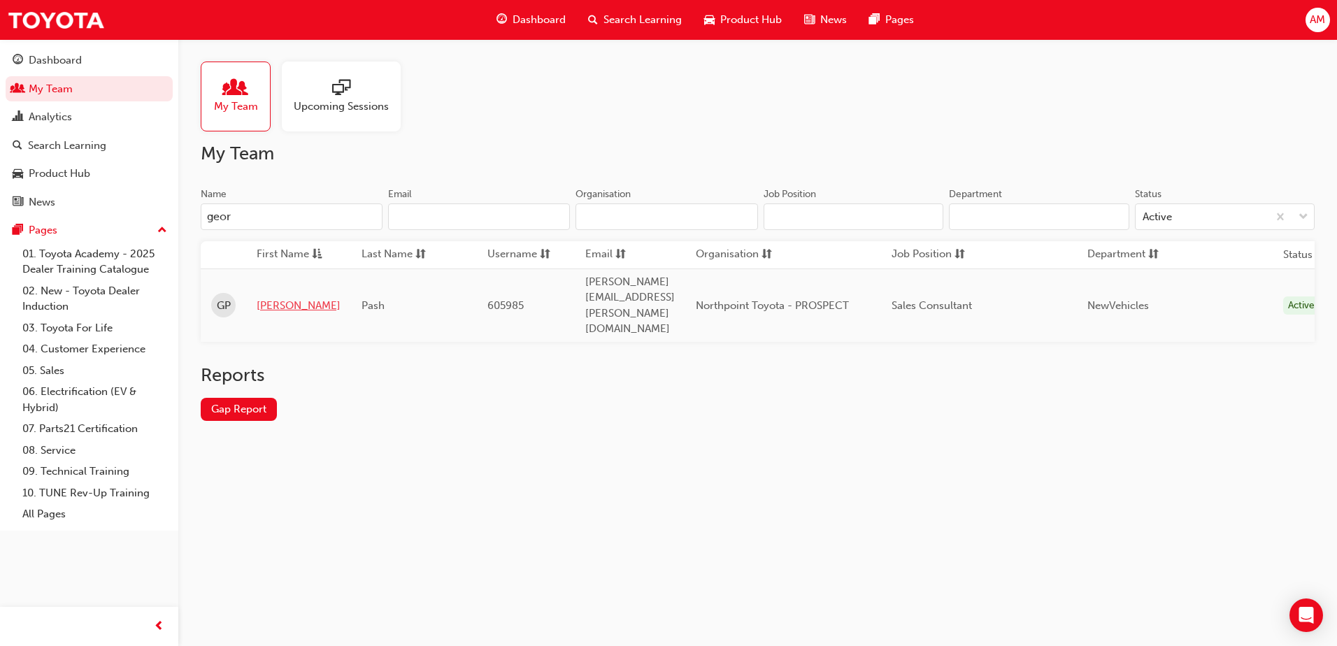
type input "geor"
click at [276, 298] on link "[PERSON_NAME]" at bounding box center [299, 306] width 84 height 16
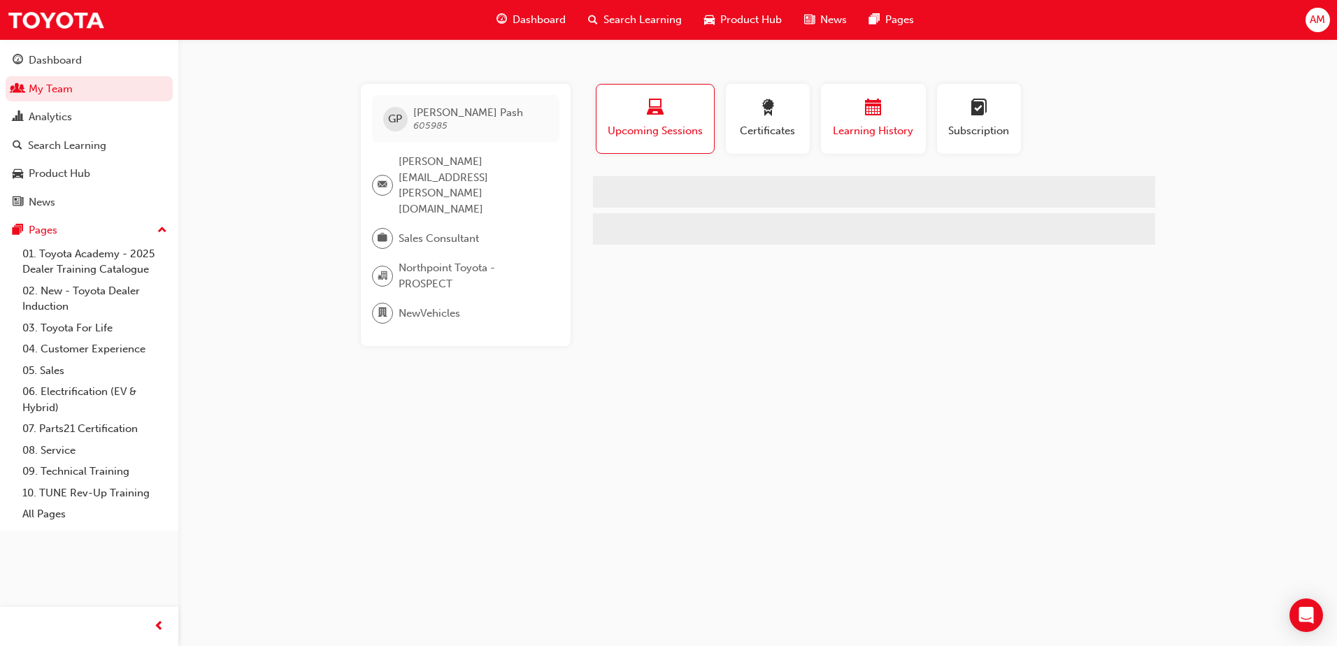
click at [875, 118] on span "calendar-icon" at bounding box center [873, 108] width 17 height 19
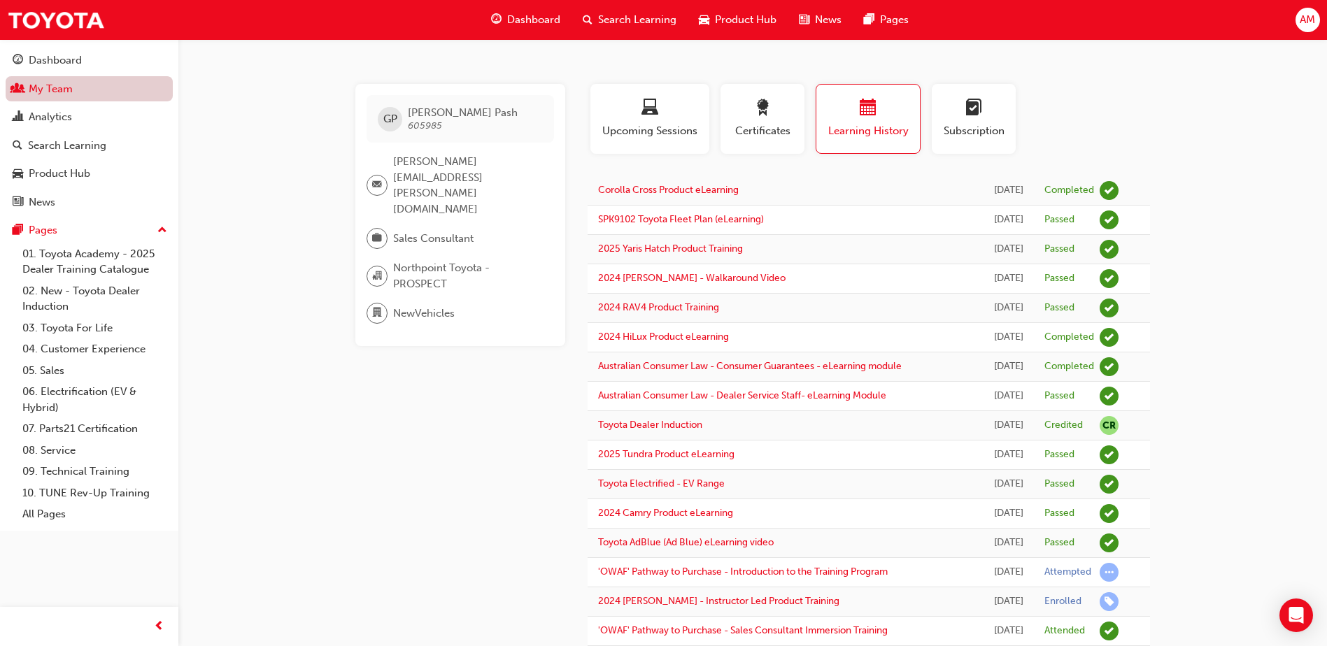
click at [91, 94] on link "My Team" at bounding box center [89, 89] width 167 height 26
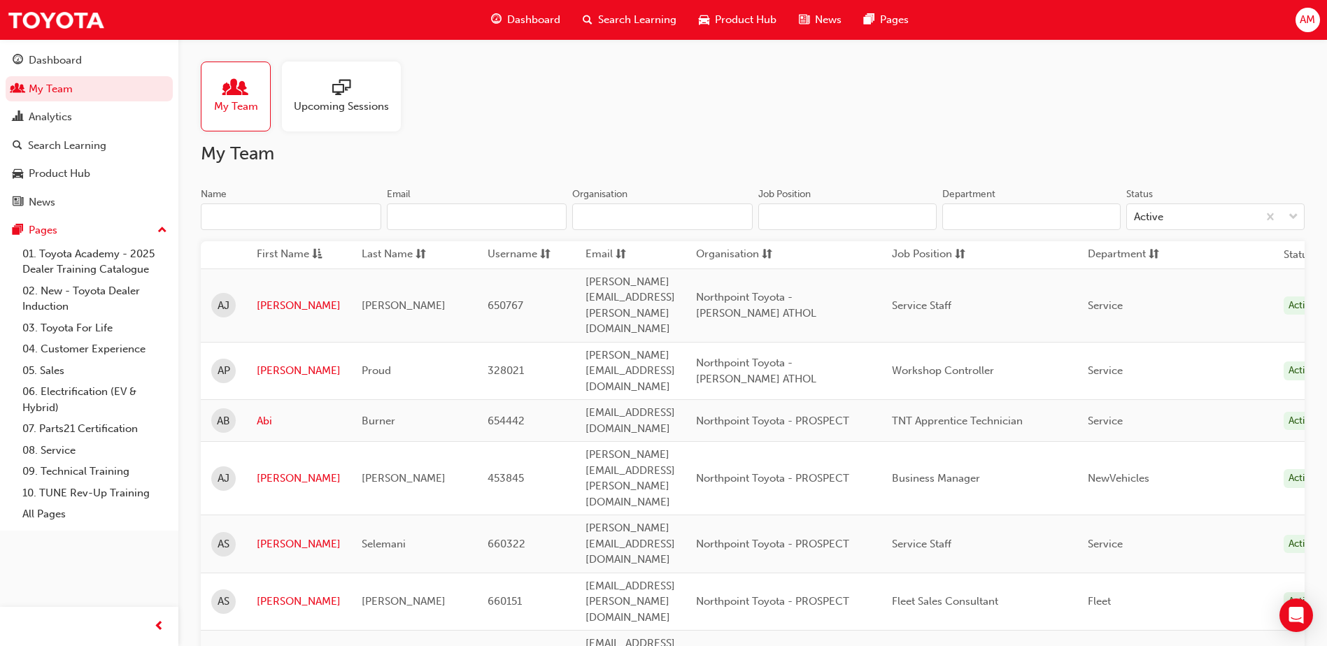
click at [280, 211] on input "Name" at bounding box center [291, 217] width 180 height 27
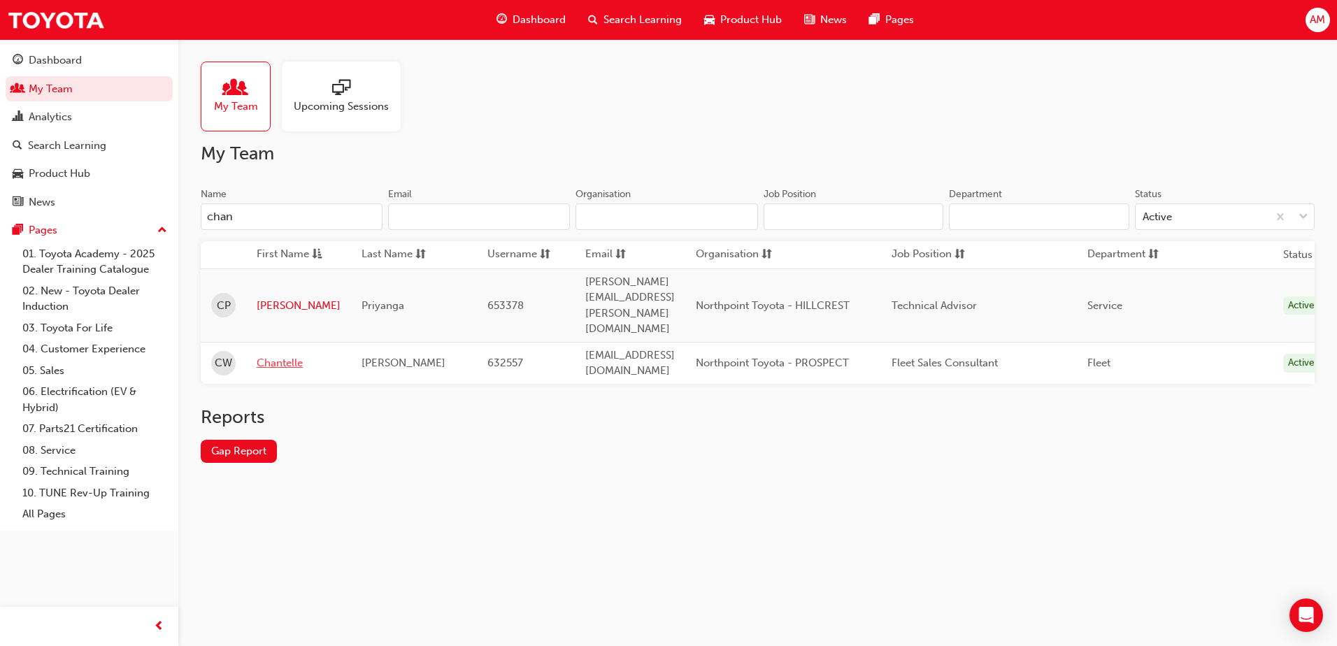
type input "chan"
click at [294, 355] on link "Chantelle" at bounding box center [299, 363] width 84 height 16
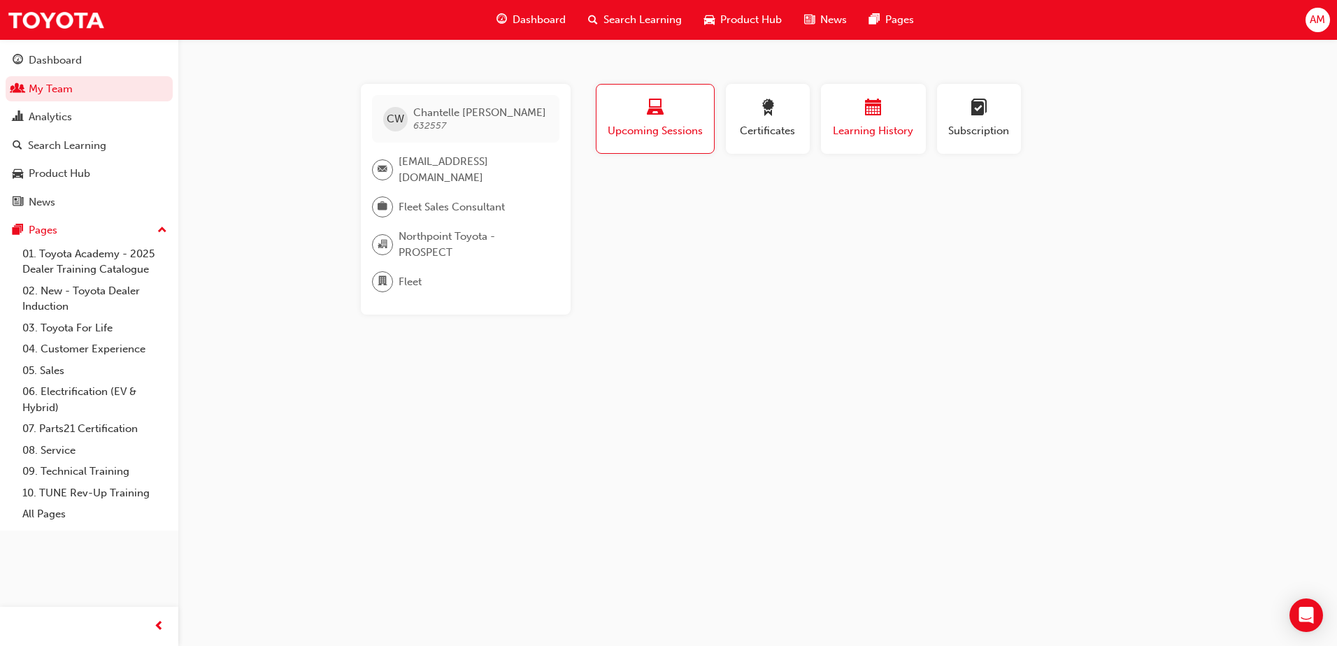
click at [895, 117] on div "button" at bounding box center [874, 110] width 84 height 22
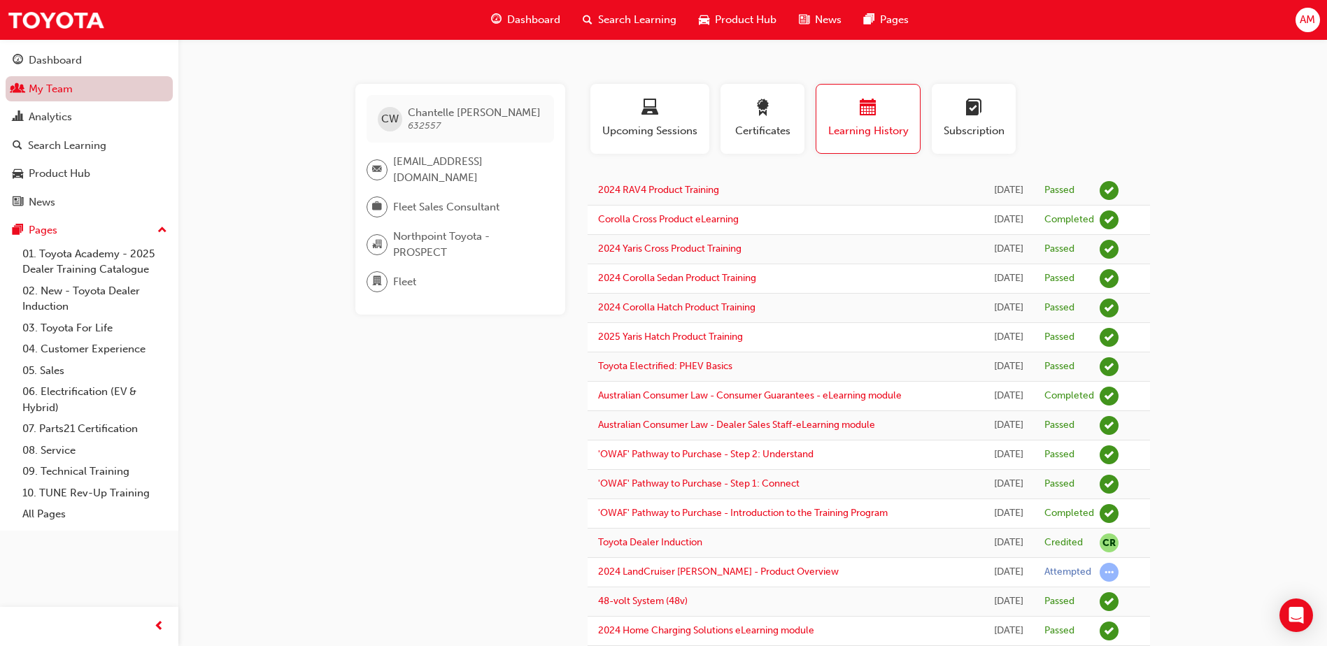
click at [68, 92] on link "My Team" at bounding box center [89, 89] width 167 height 26
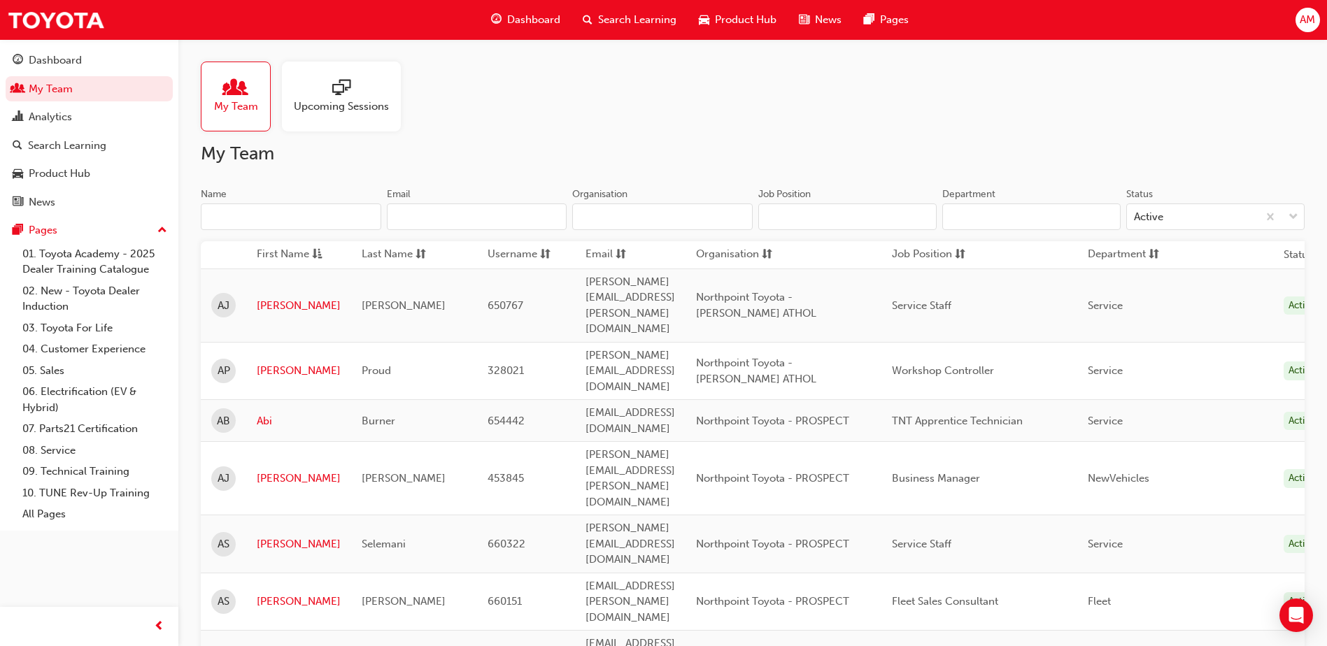
click at [249, 221] on input "Name" at bounding box center [291, 217] width 180 height 27
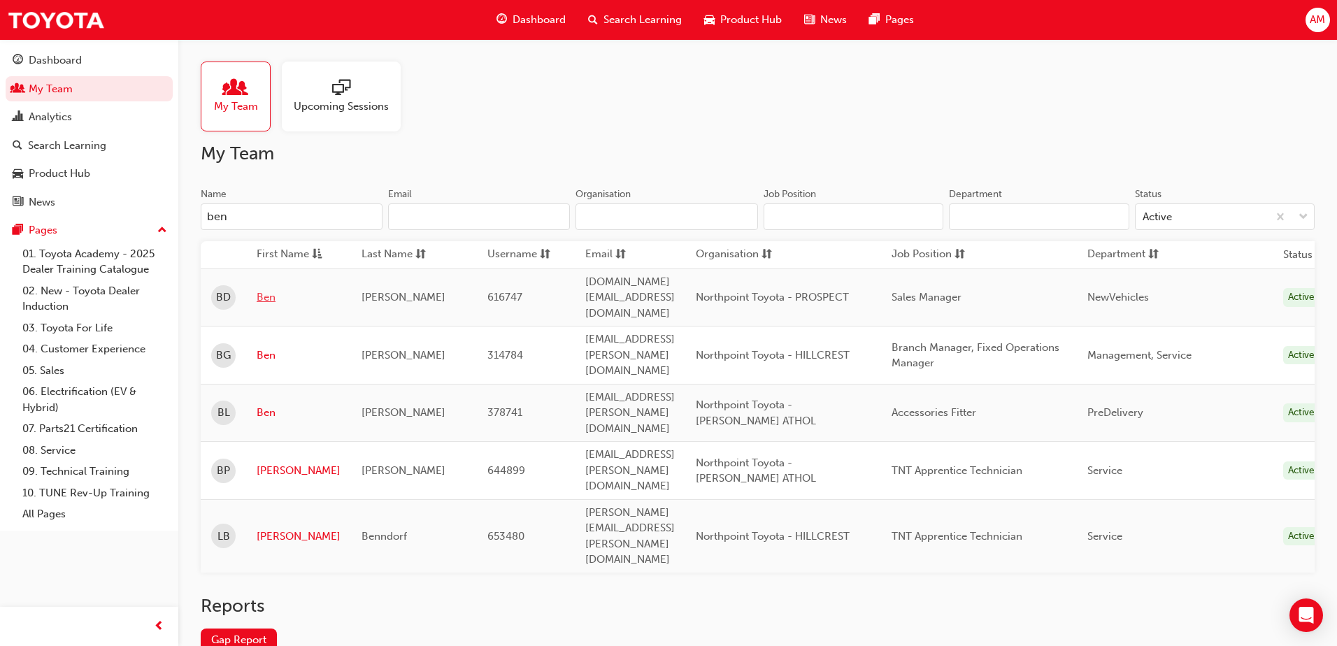
type input "ben"
click at [271, 290] on link "Ben" at bounding box center [299, 298] width 84 height 16
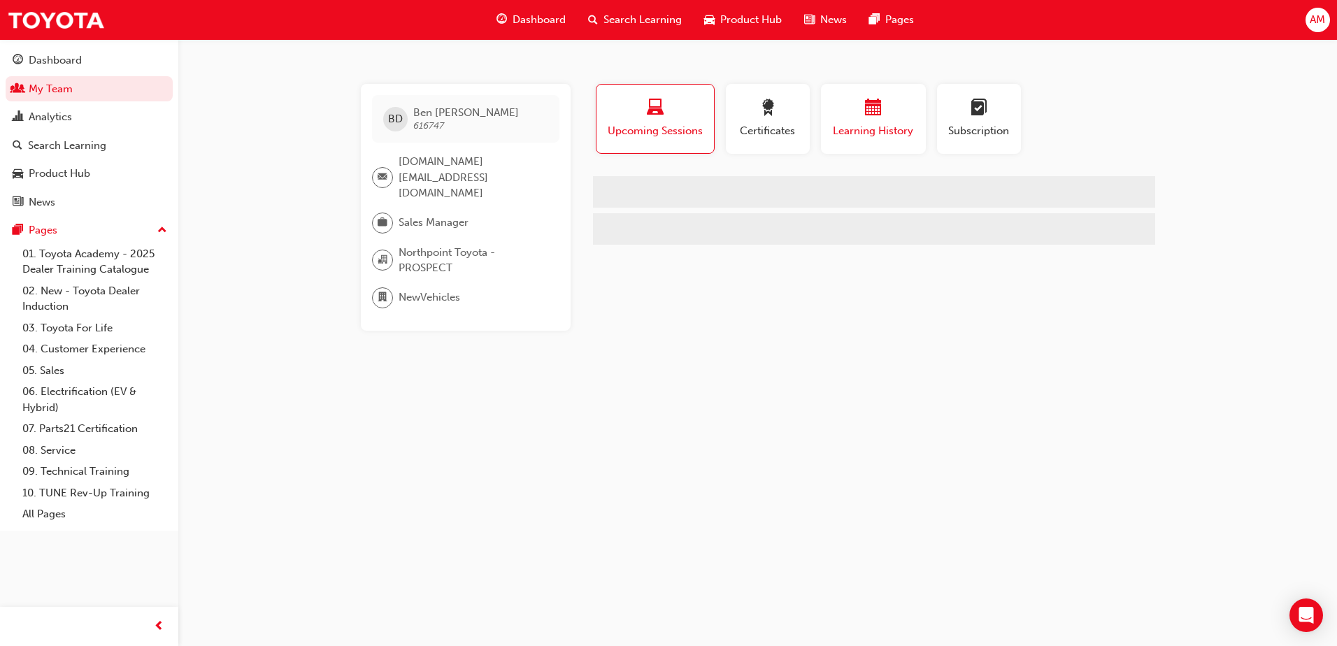
click at [866, 103] on span "calendar-icon" at bounding box center [873, 108] width 17 height 19
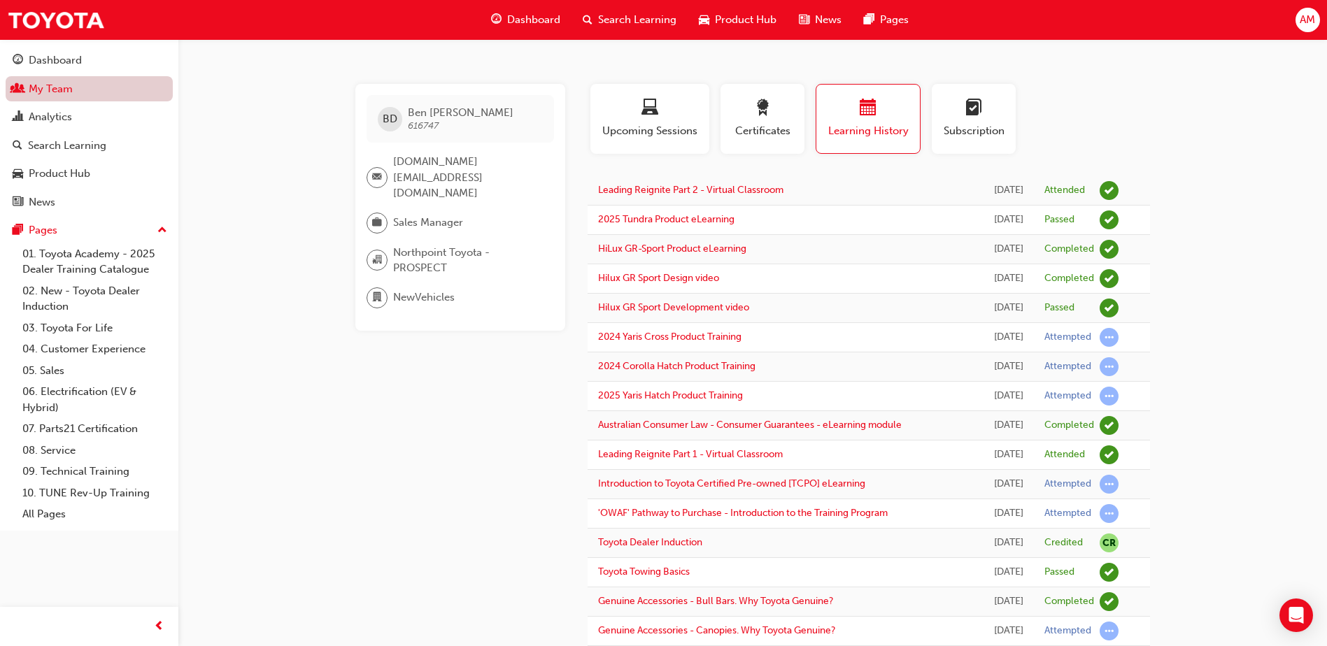
click at [78, 95] on link "My Team" at bounding box center [89, 89] width 167 height 26
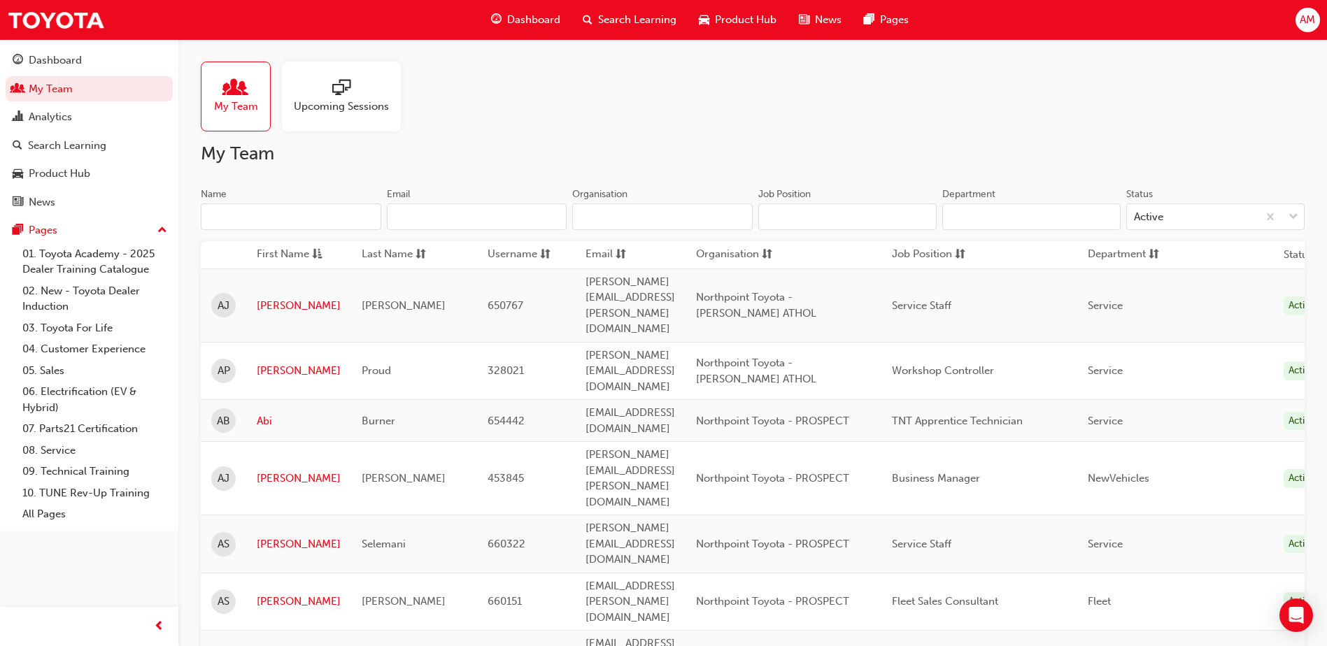
click at [246, 211] on input "Name" at bounding box center [291, 217] width 180 height 27
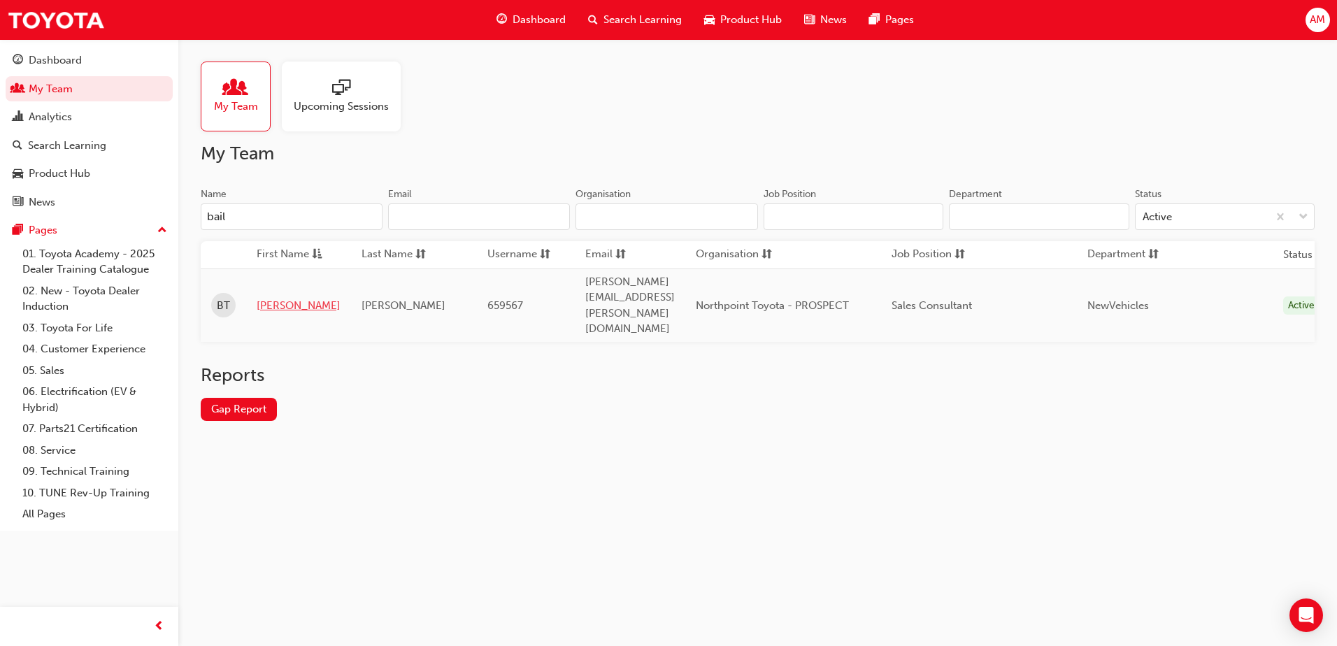
type input "bail"
click at [273, 298] on link "[PERSON_NAME]" at bounding box center [299, 306] width 84 height 16
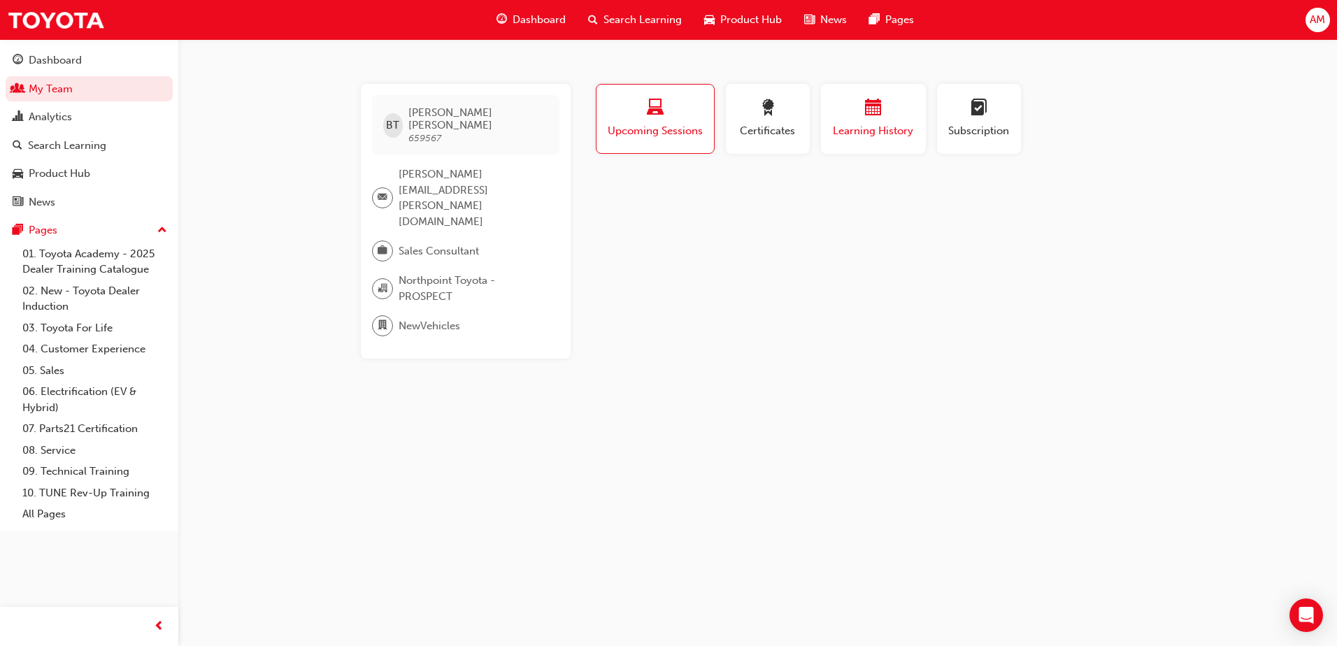
click at [886, 127] on span "Learning History" at bounding box center [874, 131] width 84 height 16
